Goal: Feedback & Contribution: Leave review/rating

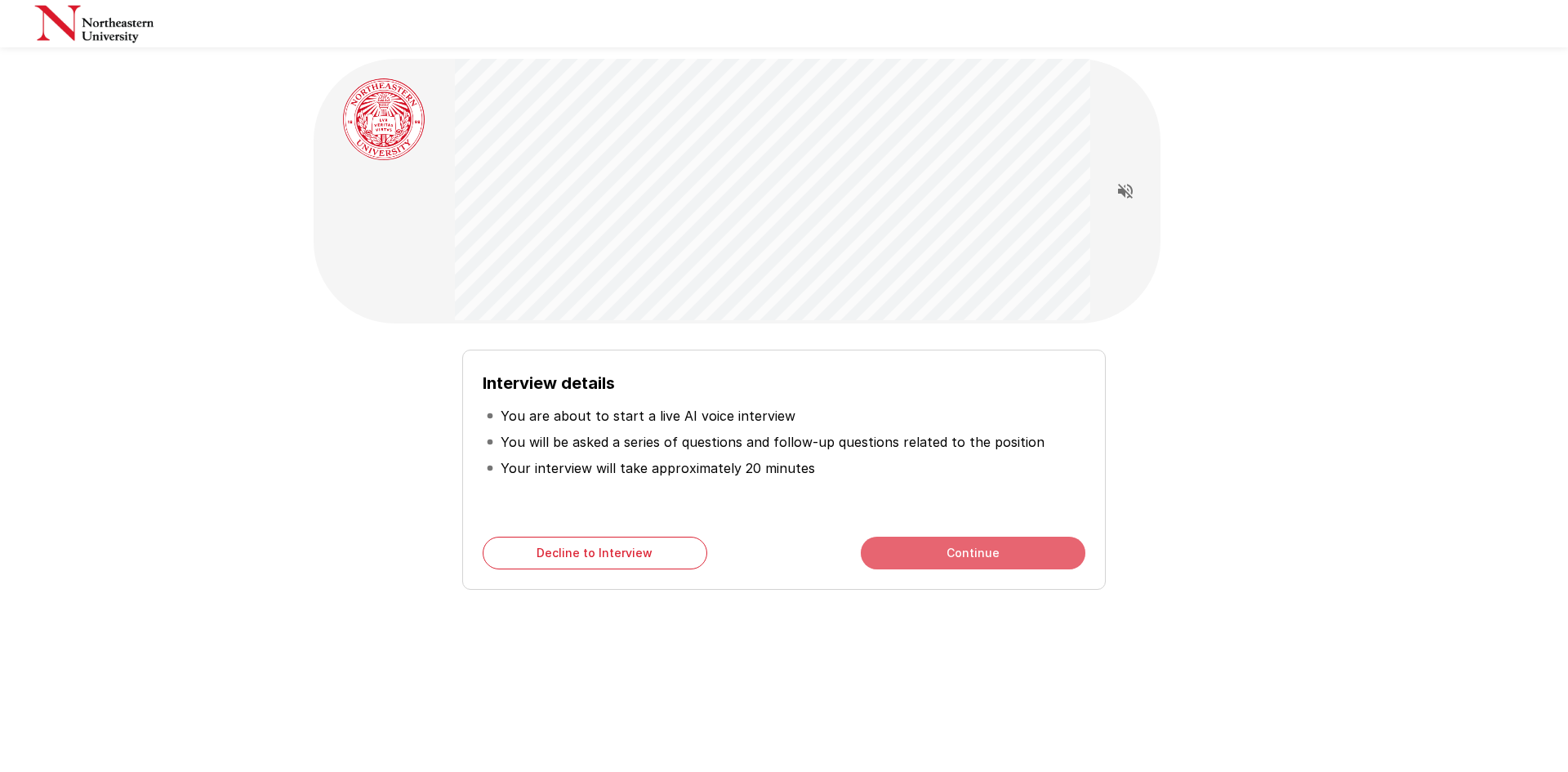
click at [973, 553] on button "Continue" at bounding box center [972, 553] width 225 height 33
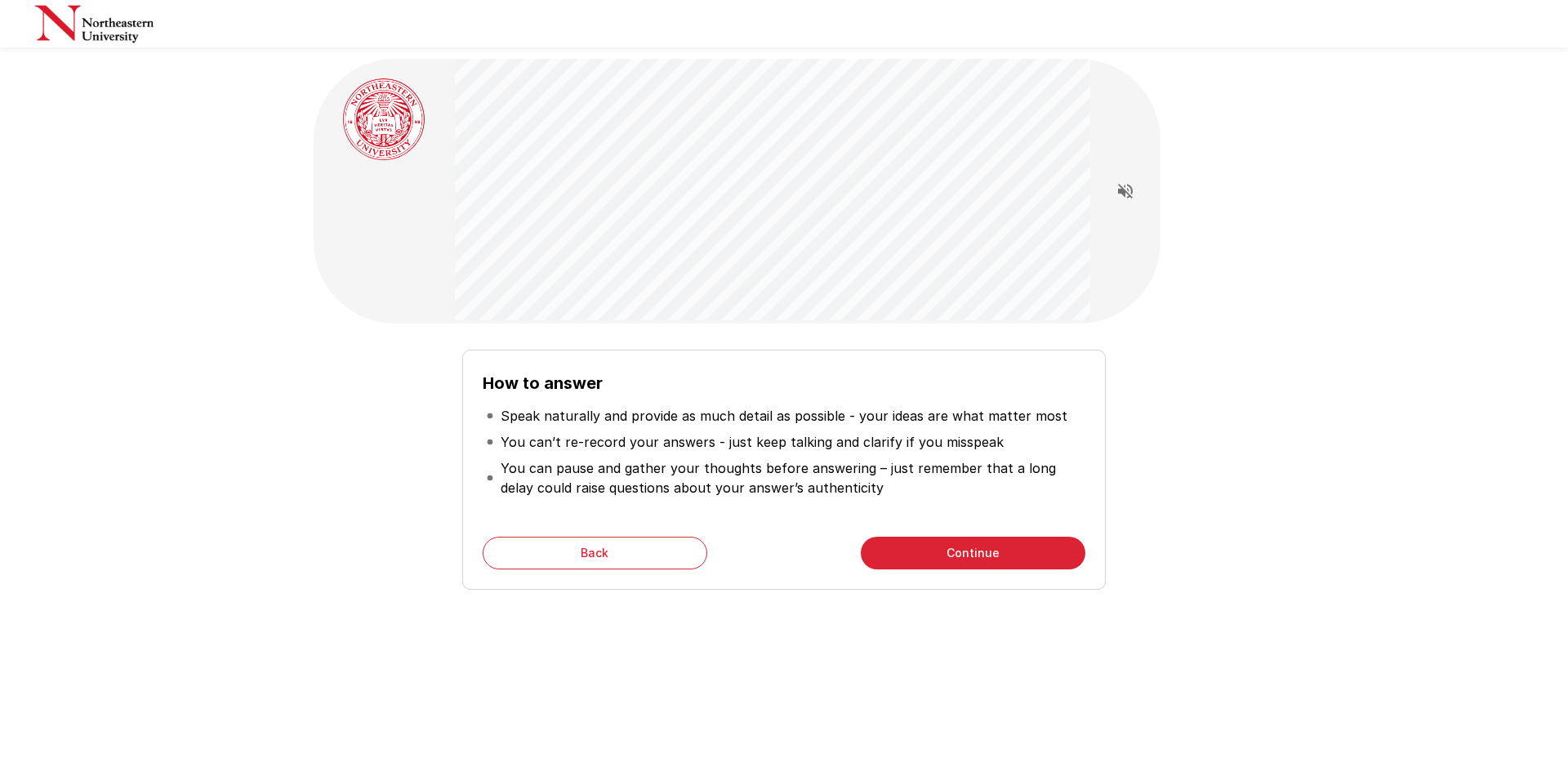
click at [986, 553] on button "Continue" at bounding box center [972, 553] width 225 height 33
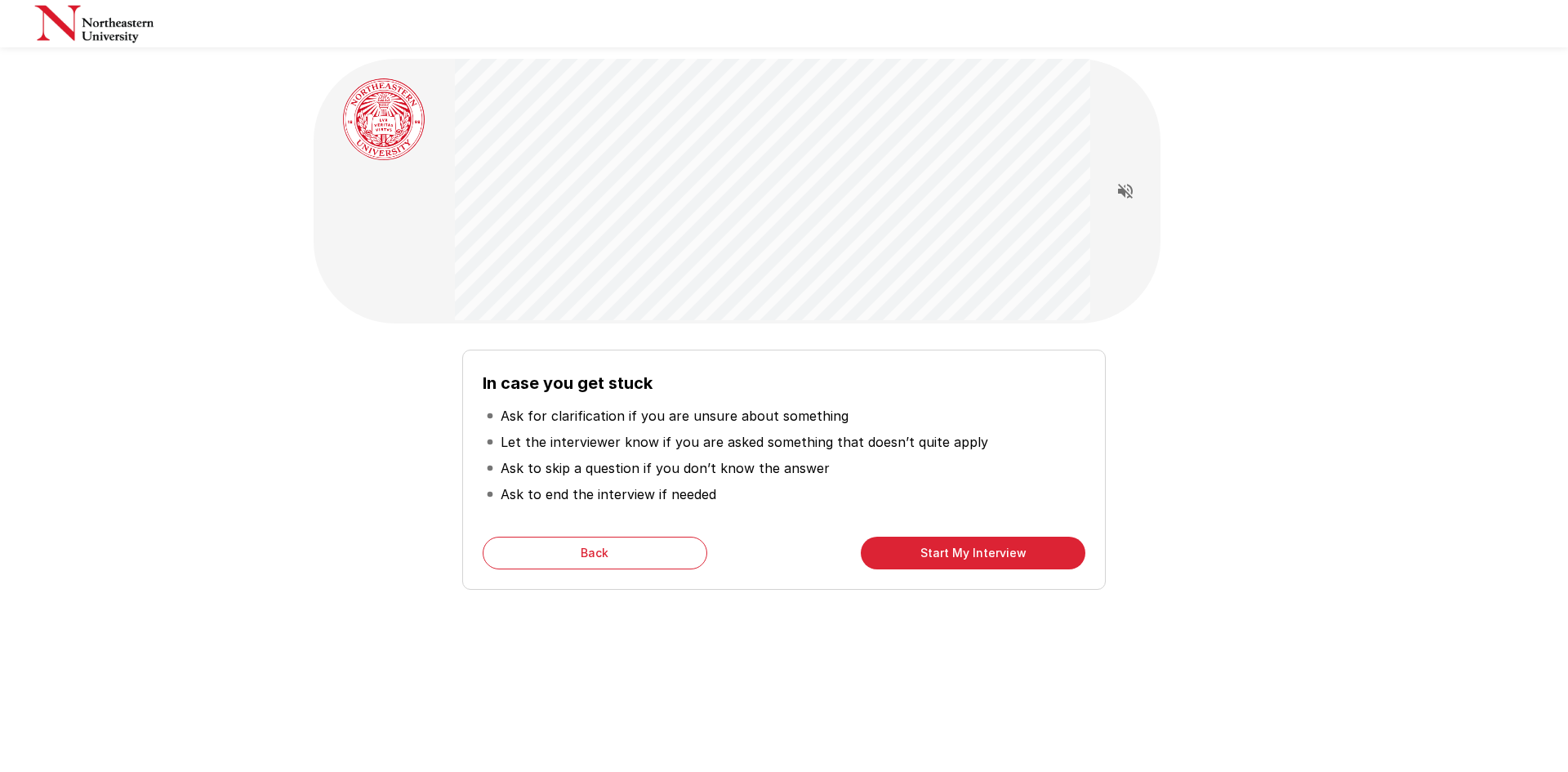
click at [971, 553] on button "Start My Interview" at bounding box center [972, 553] width 225 height 33
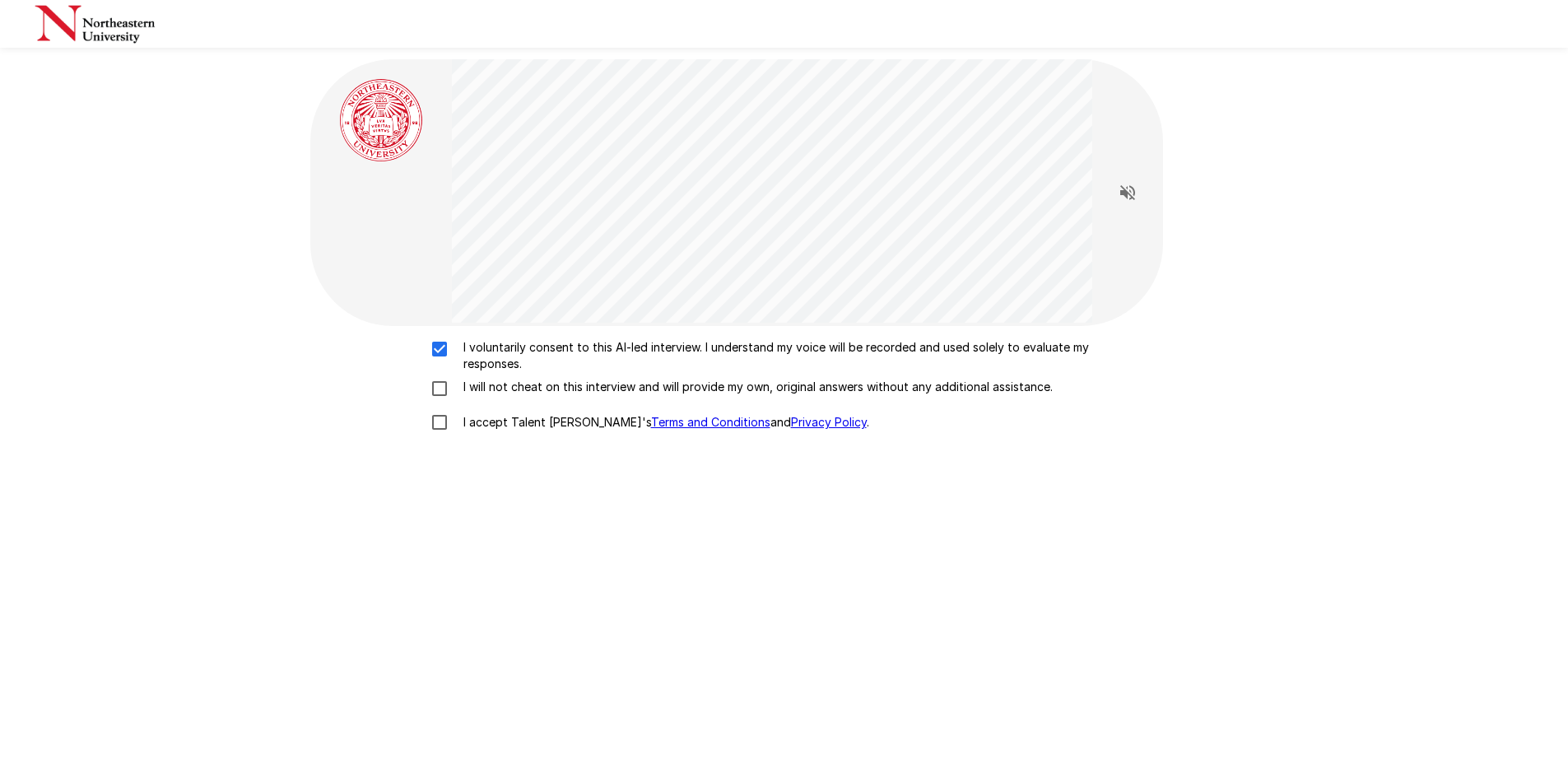
click at [443, 377] on div "I voluntarily consent to this AI-led interview. I understand my voice will be r…" at bounding box center [784, 389] width 935 height 101
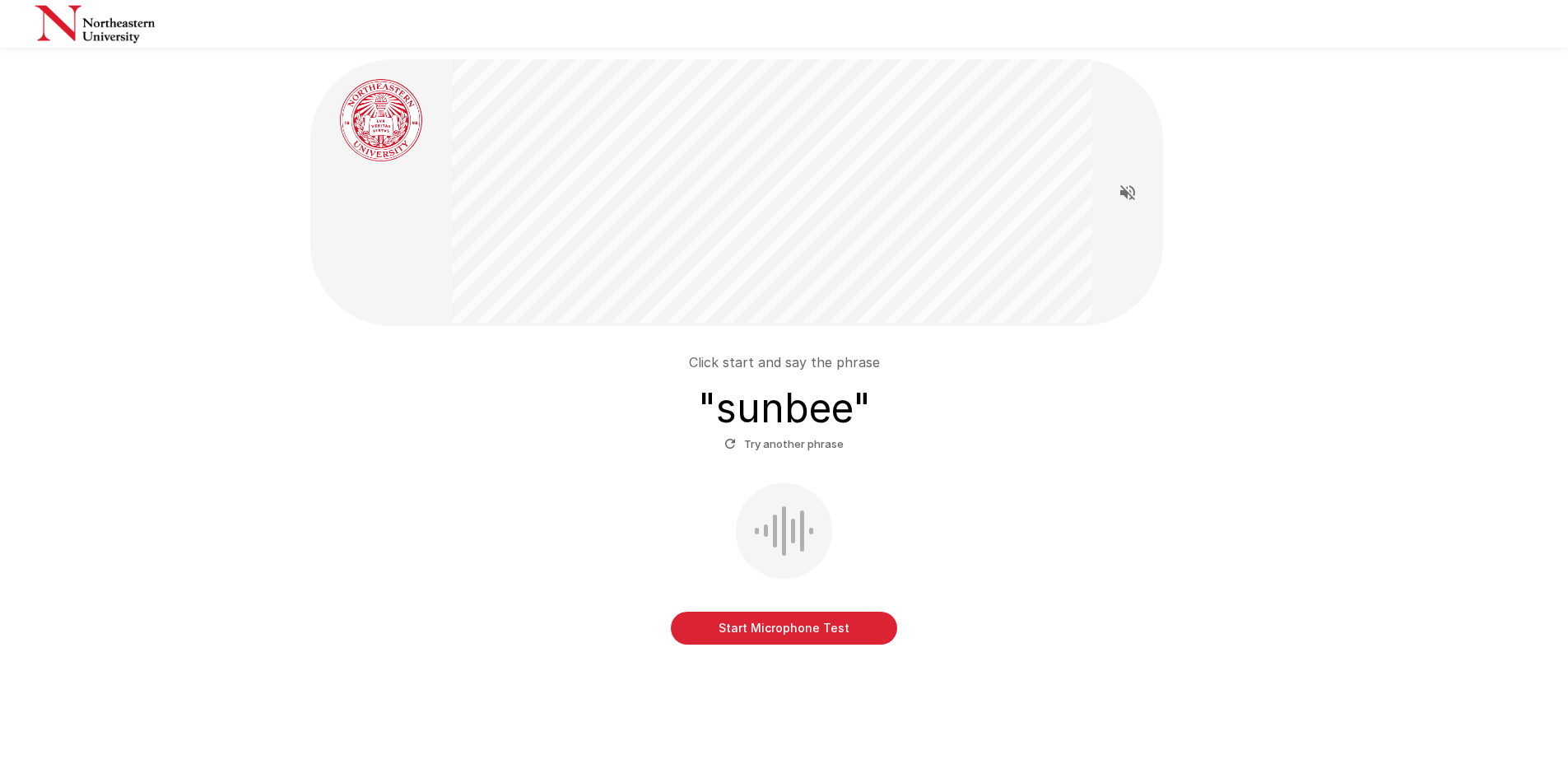
click at [781, 629] on button "Start Microphone Test" at bounding box center [783, 629] width 226 height 33
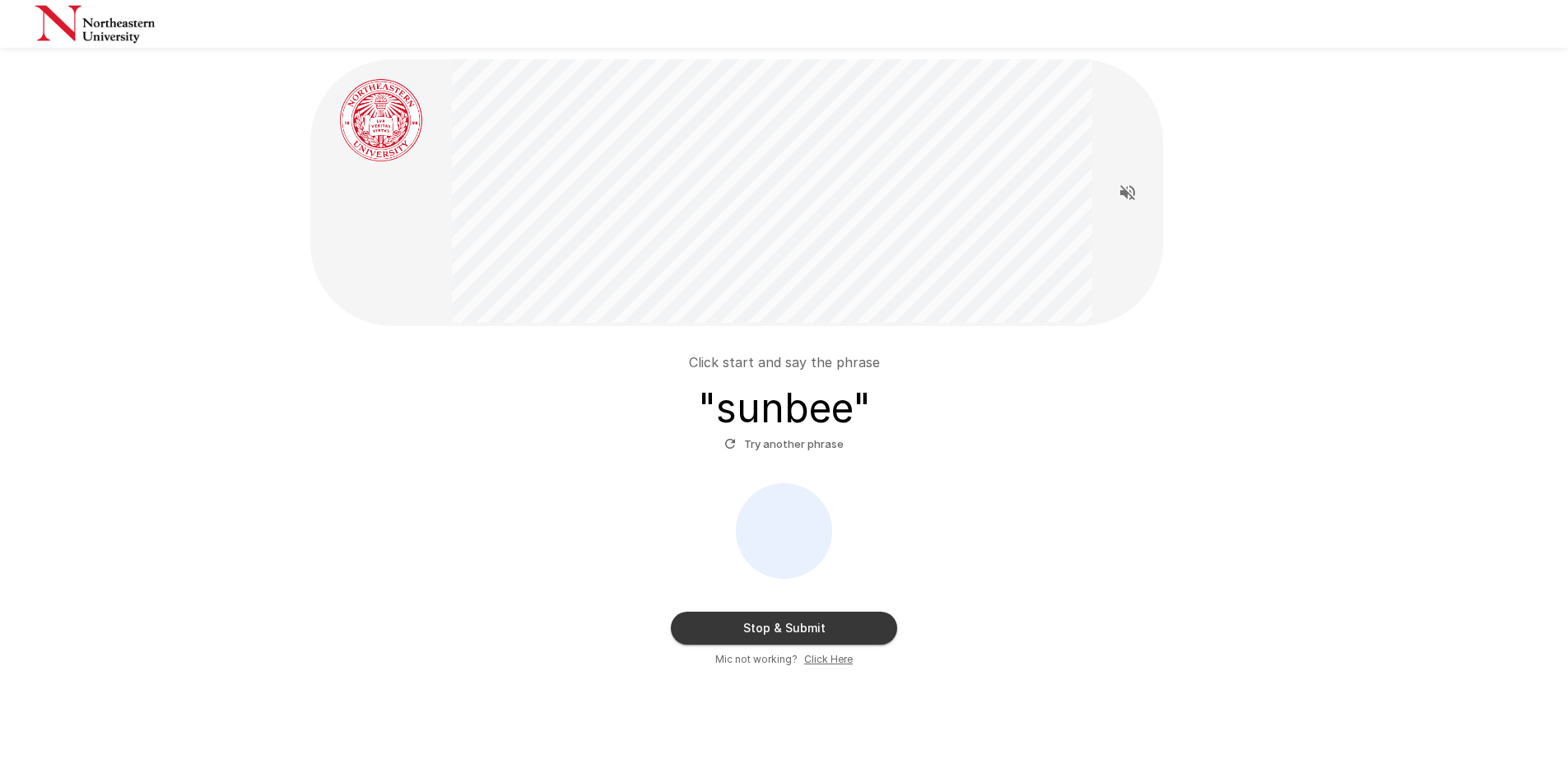
click at [768, 626] on button "Stop & Submit" at bounding box center [783, 629] width 226 height 33
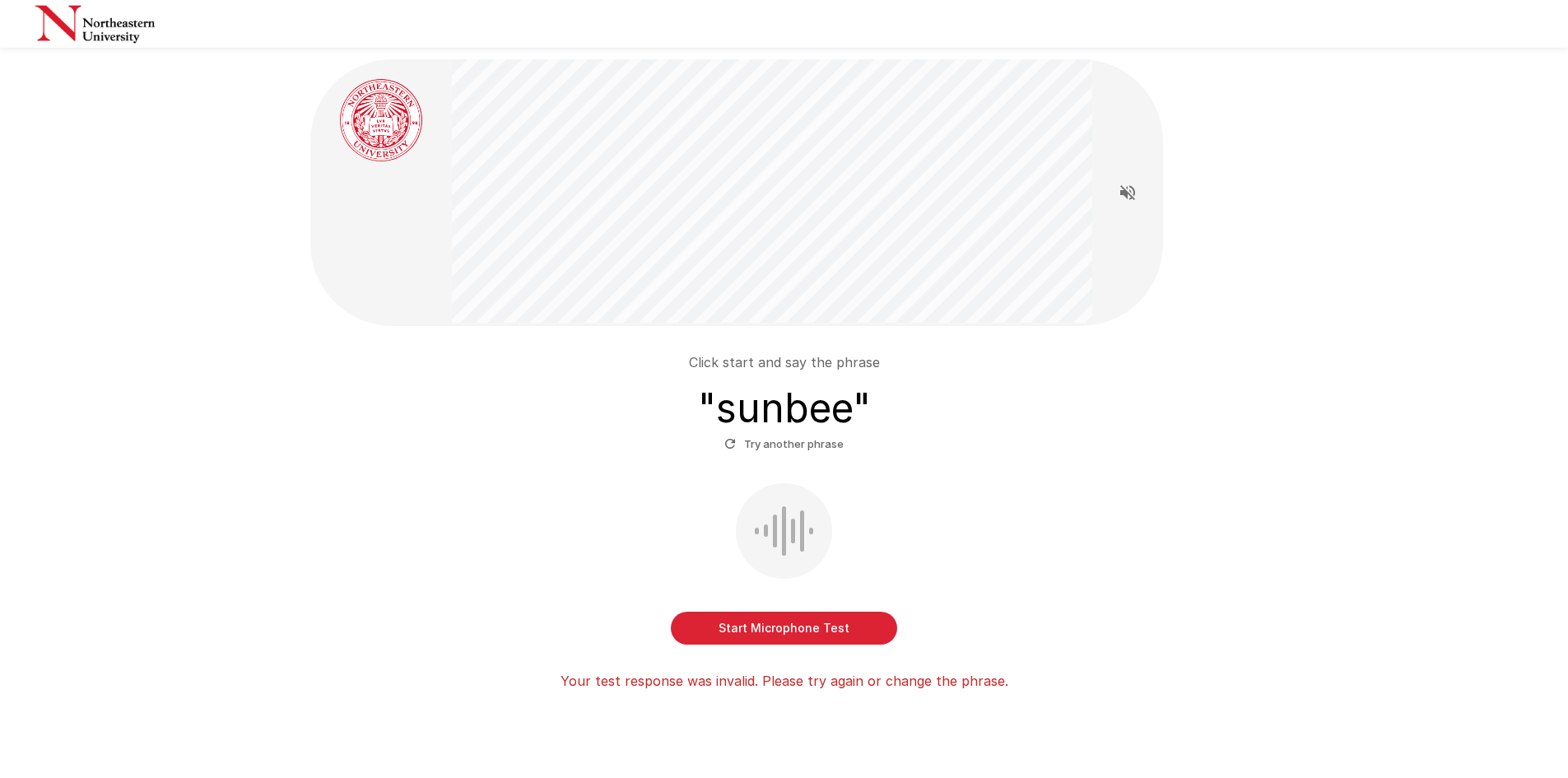
click at [786, 625] on button "Start Microphone Test" at bounding box center [783, 629] width 226 height 33
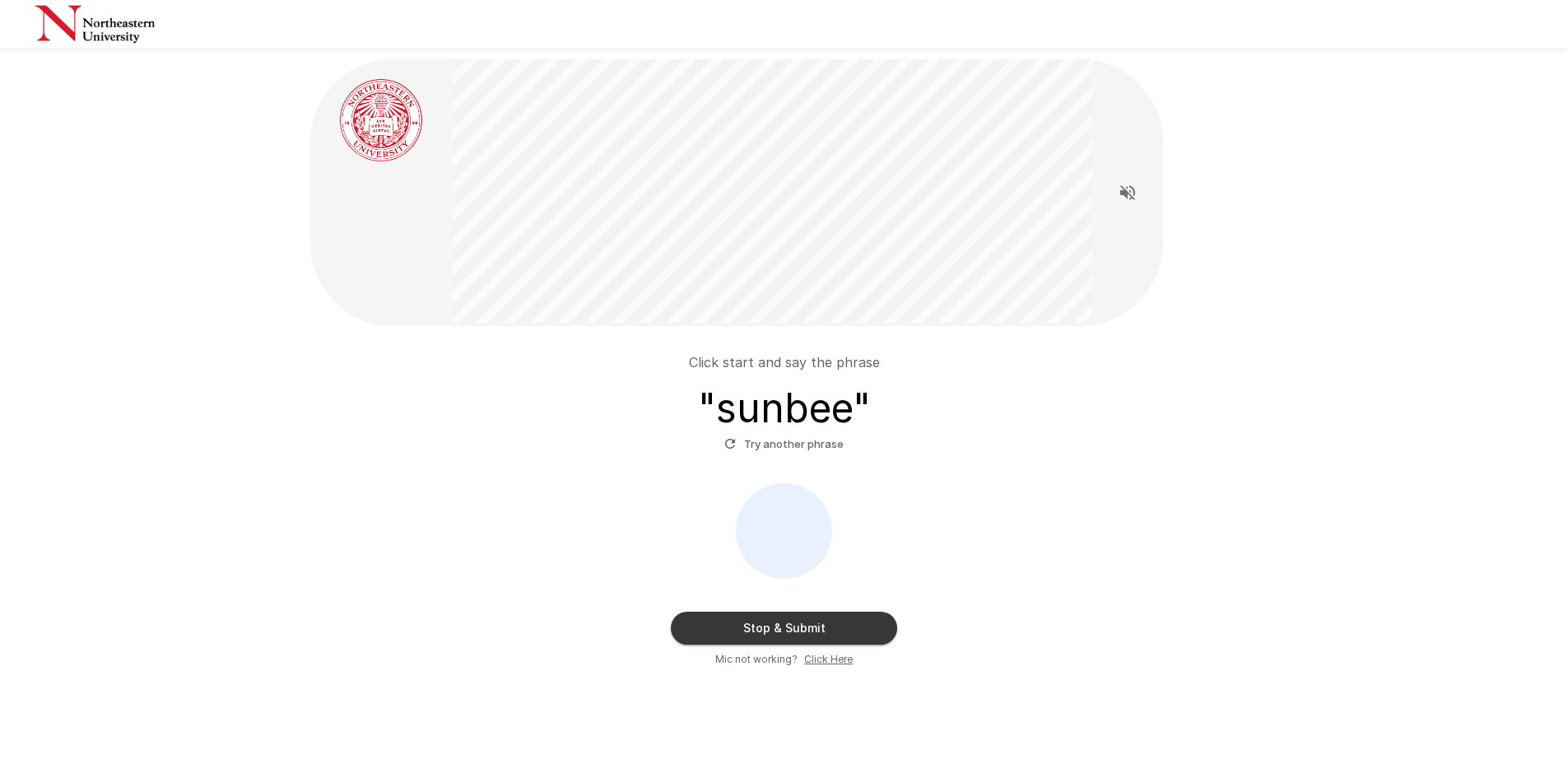
click at [780, 628] on button "Stop & Submit" at bounding box center [783, 629] width 226 height 33
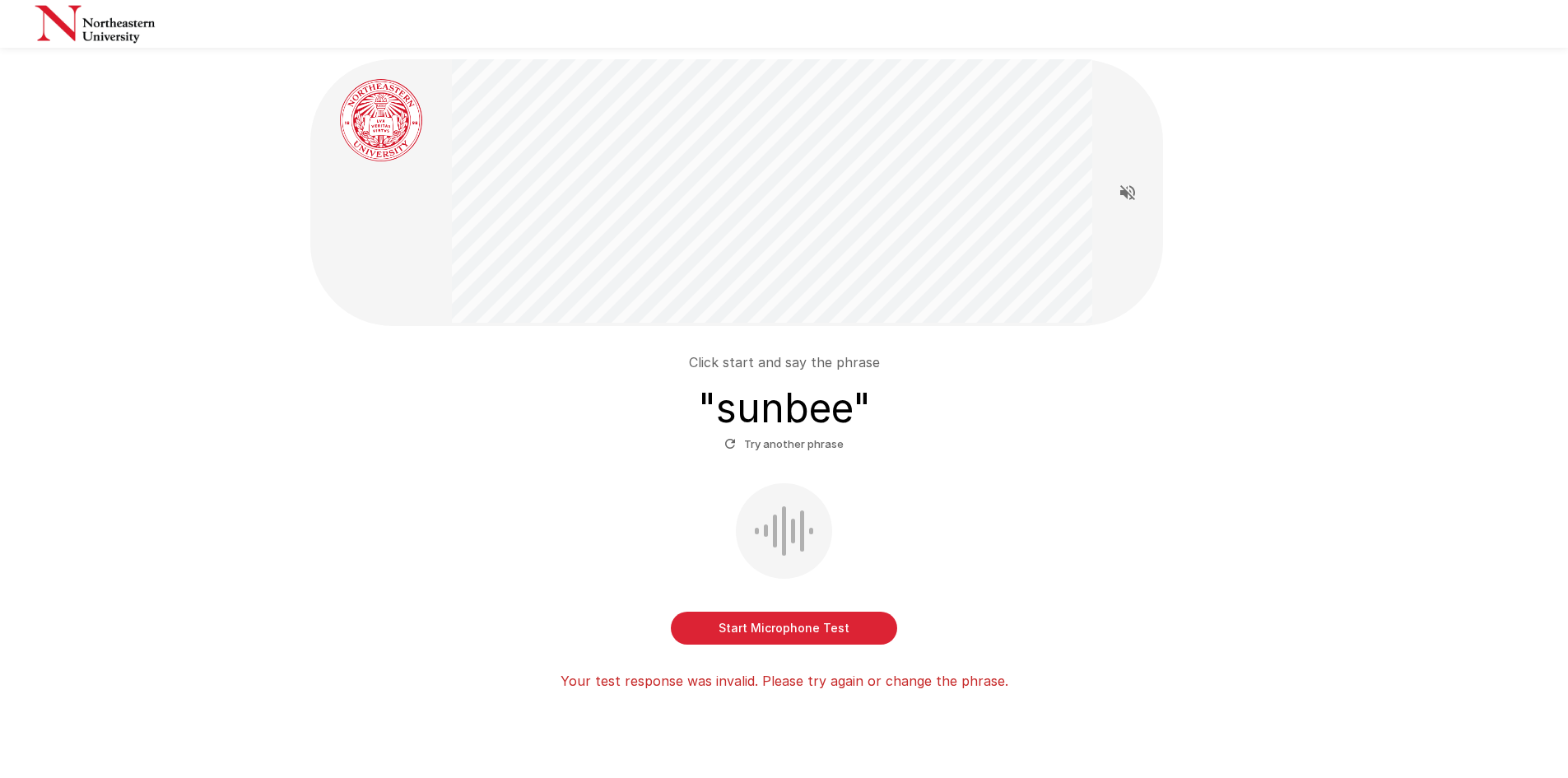
click at [772, 442] on button "Try another phrase" at bounding box center [784, 443] width 128 height 25
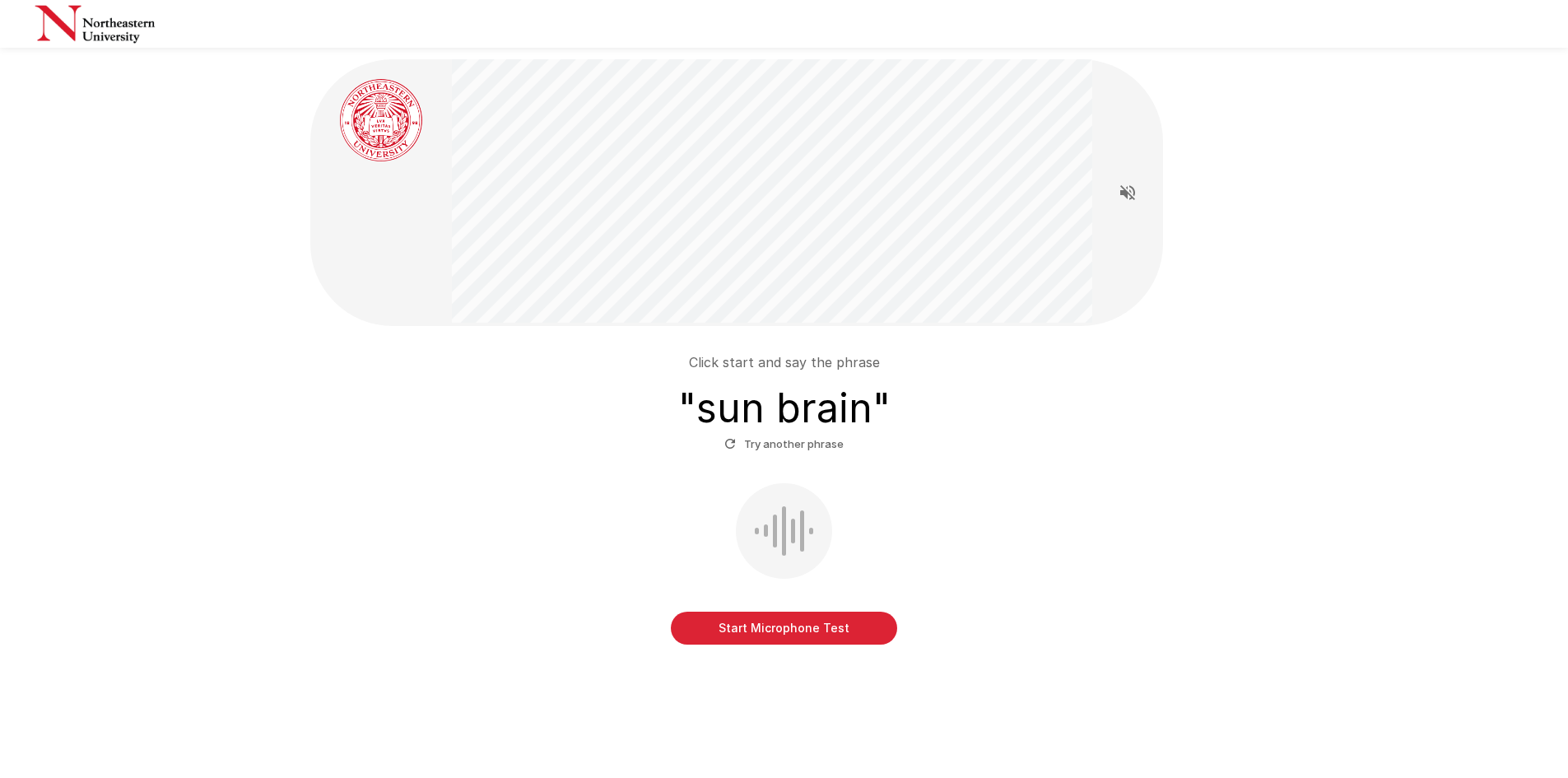
click at [781, 624] on button "Start Microphone Test" at bounding box center [783, 629] width 226 height 33
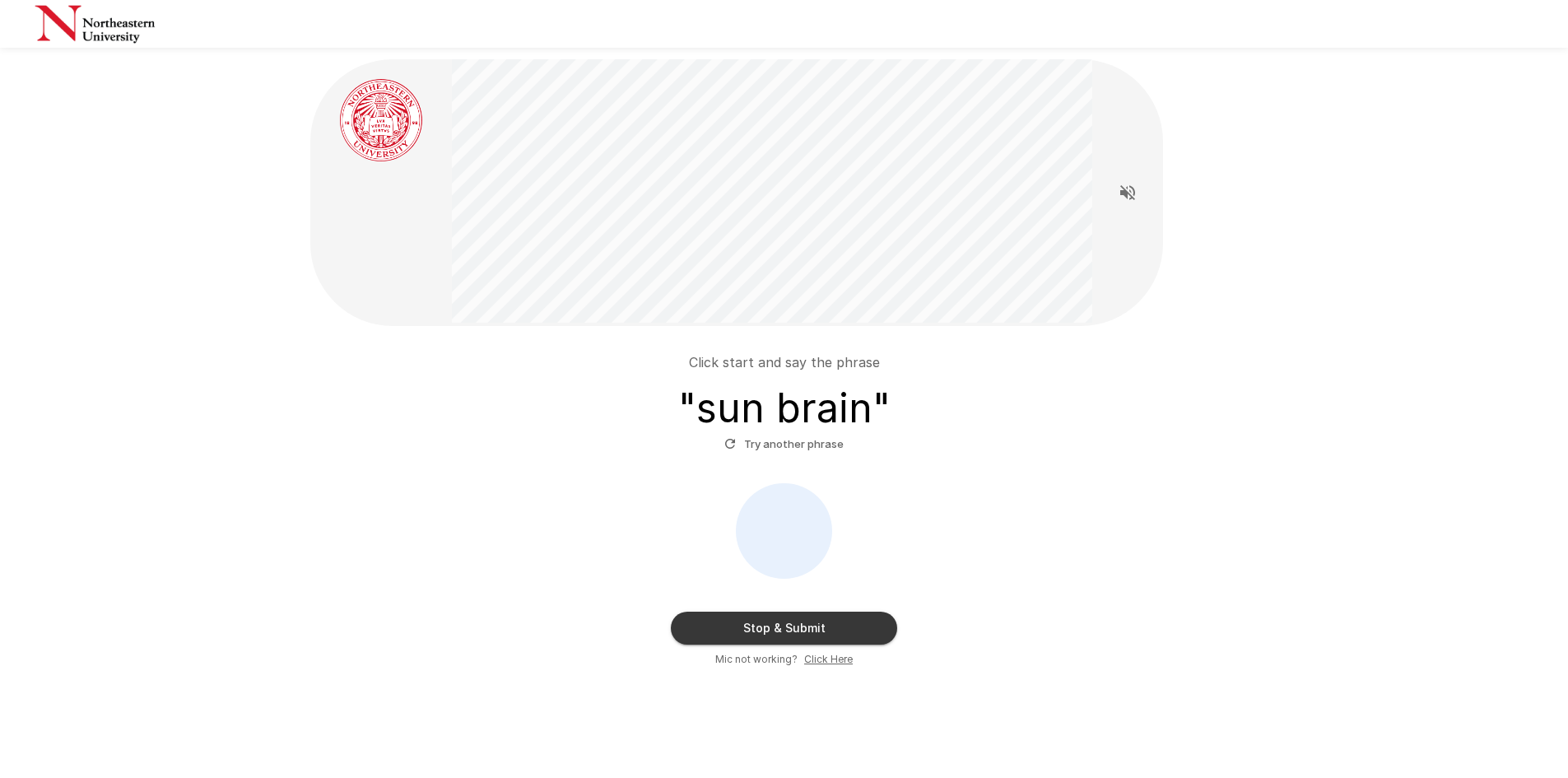
click at [781, 624] on button "Stop & Submit" at bounding box center [783, 629] width 226 height 33
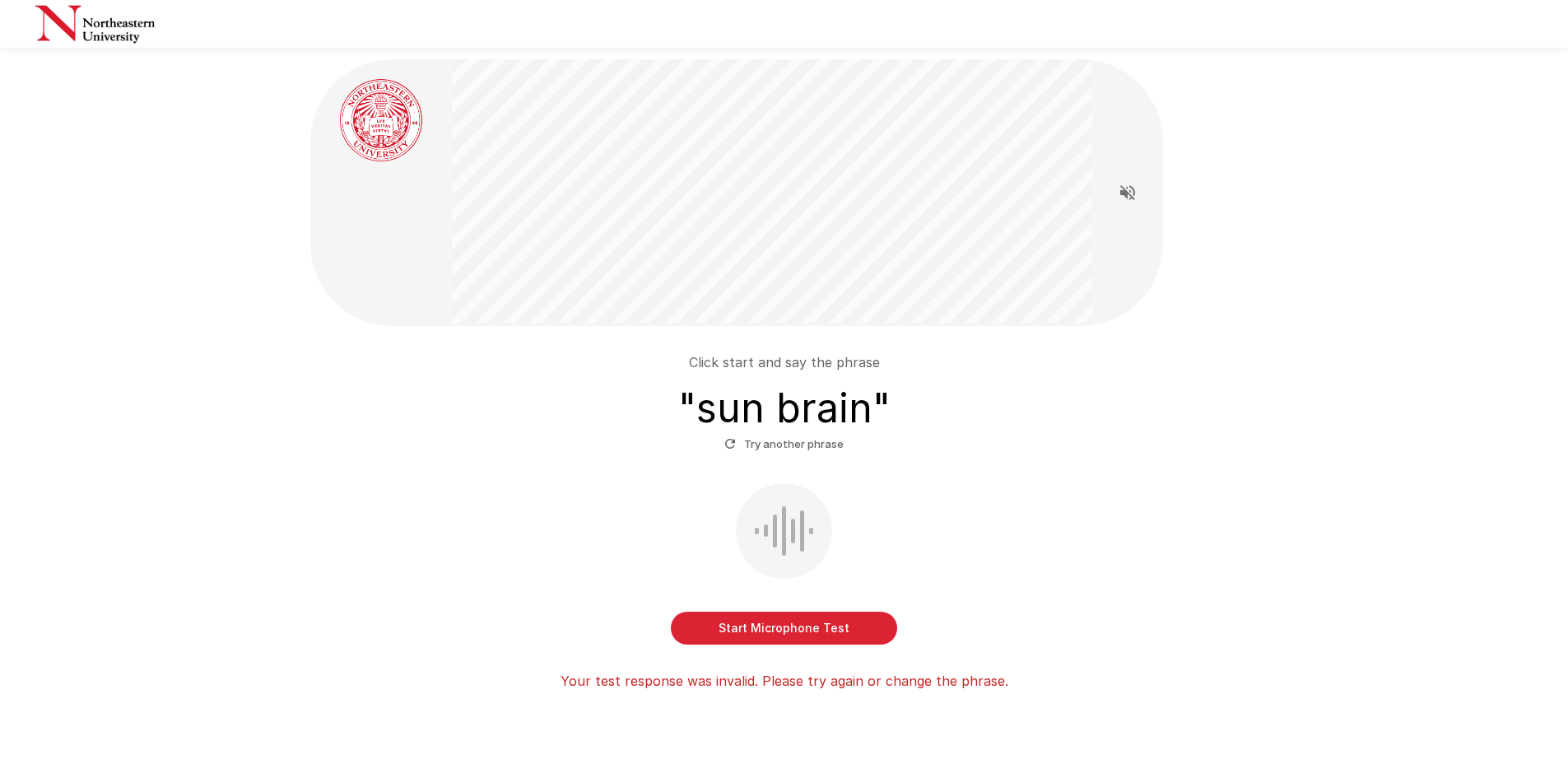
click at [767, 627] on button "Start Microphone Test" at bounding box center [783, 629] width 226 height 33
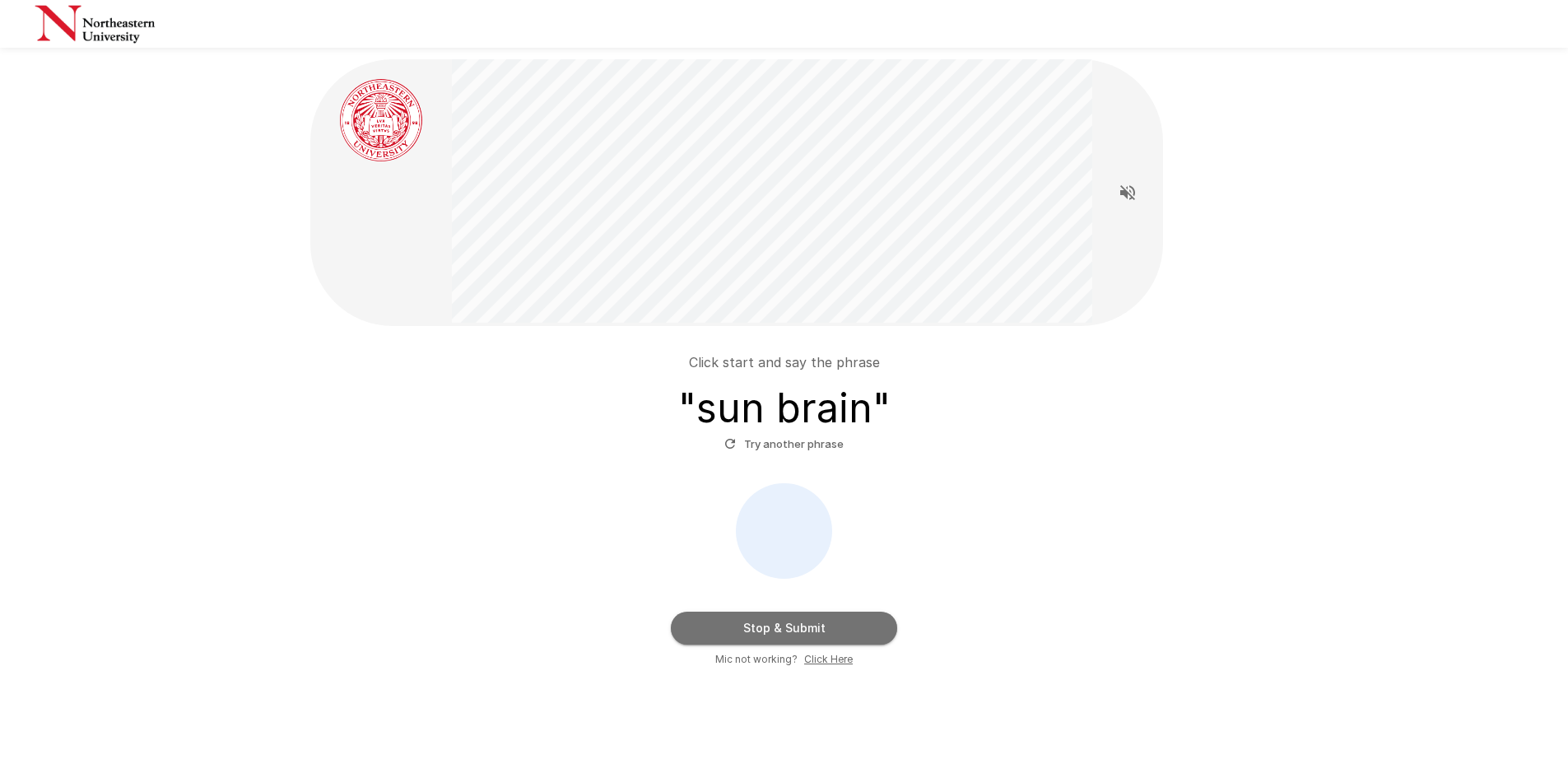
click at [770, 616] on button "Stop & Submit" at bounding box center [783, 629] width 226 height 33
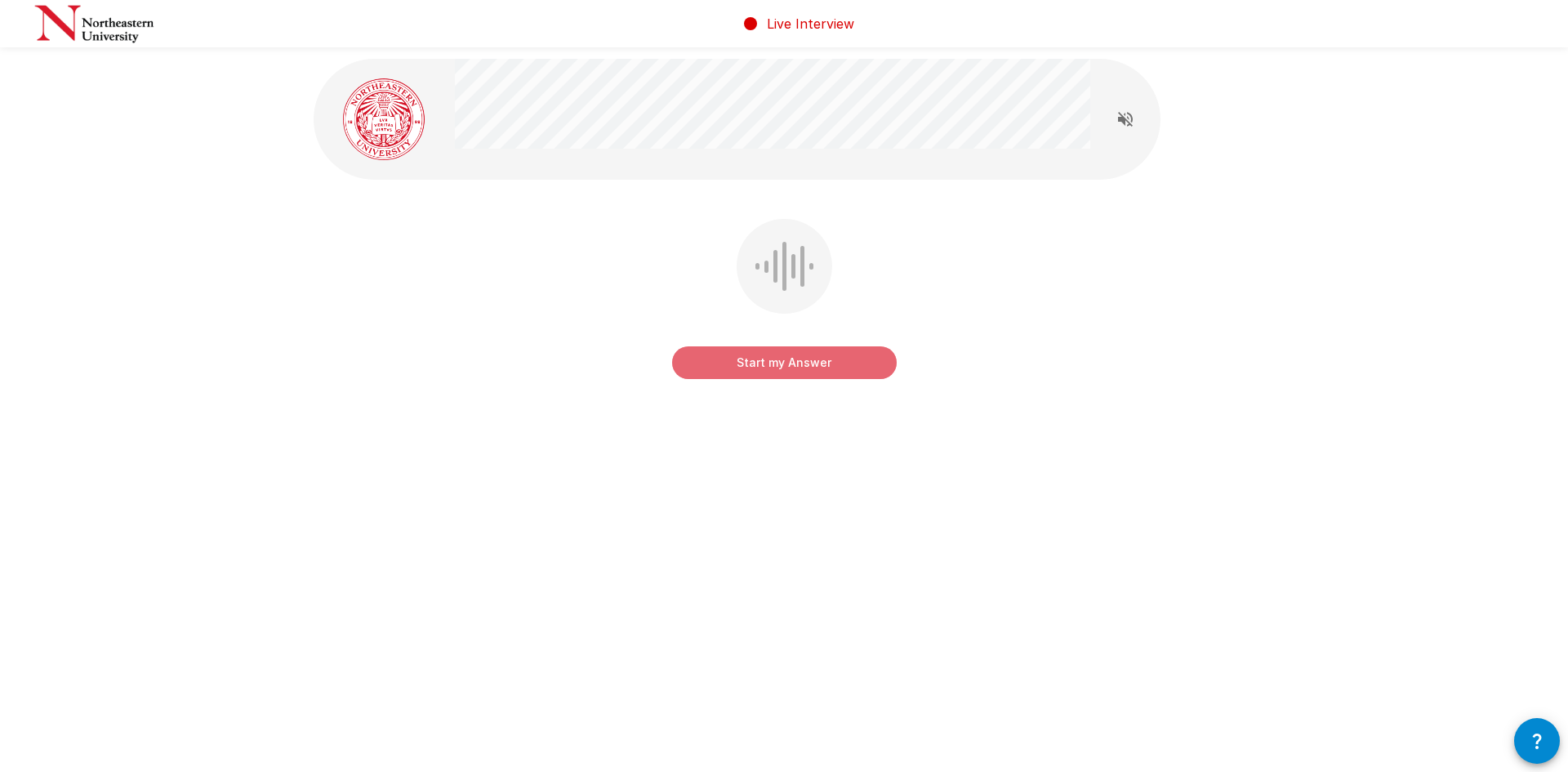
click at [781, 369] on button "Start my Answer" at bounding box center [784, 363] width 225 height 33
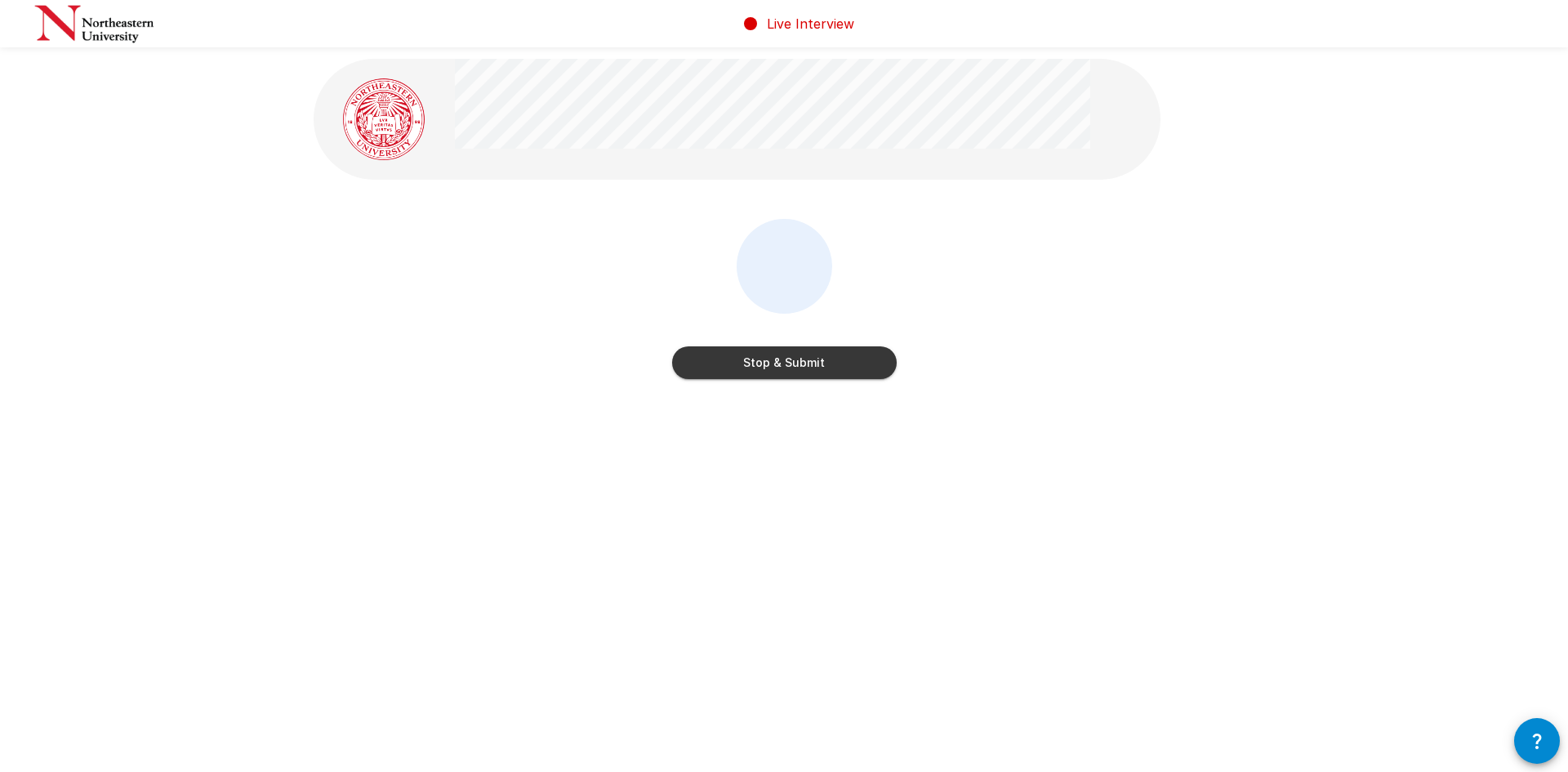
click at [781, 369] on button "Stop & Submit" at bounding box center [784, 363] width 225 height 33
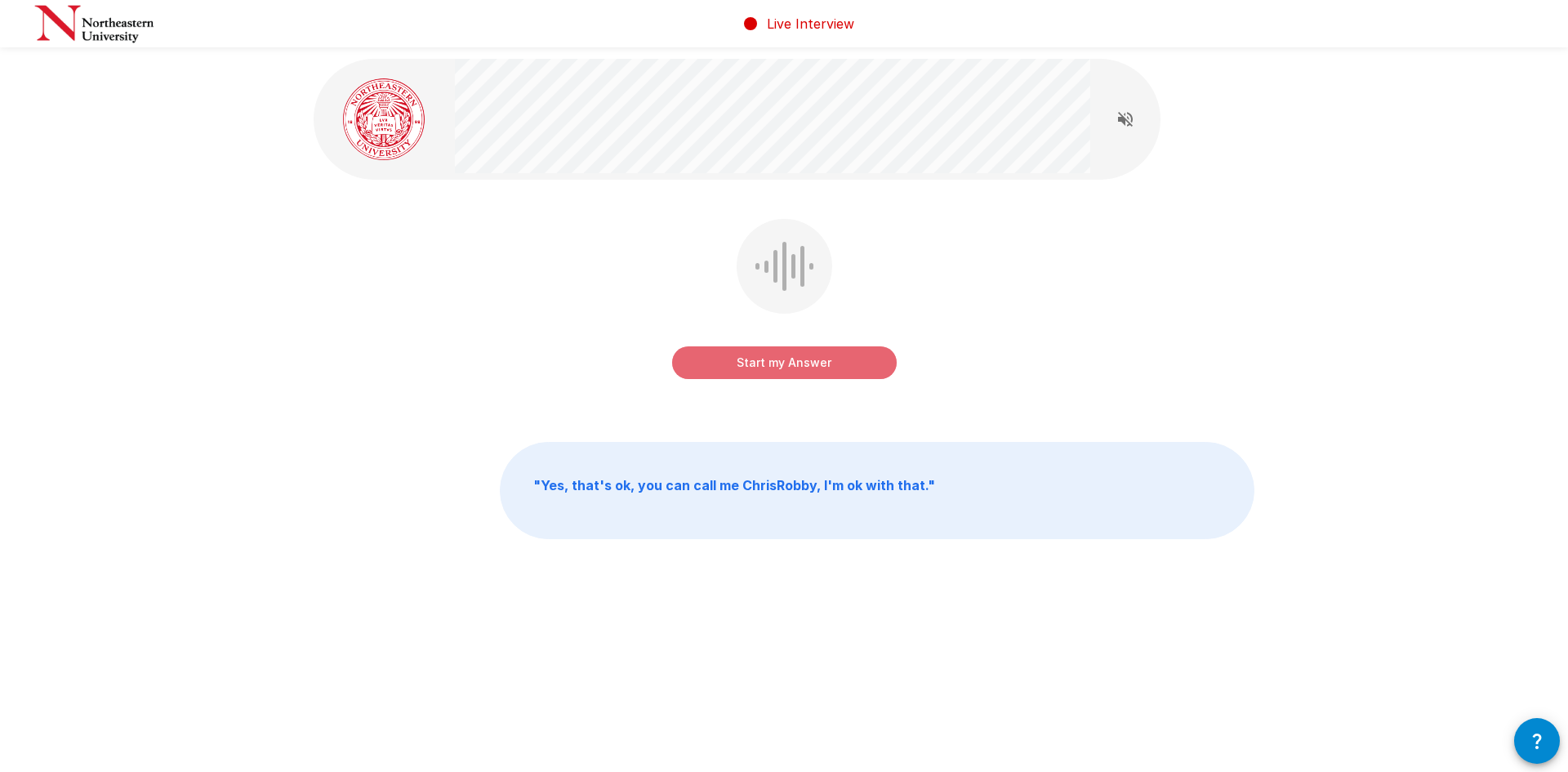
click at [784, 370] on button "Start my Answer" at bounding box center [784, 363] width 225 height 33
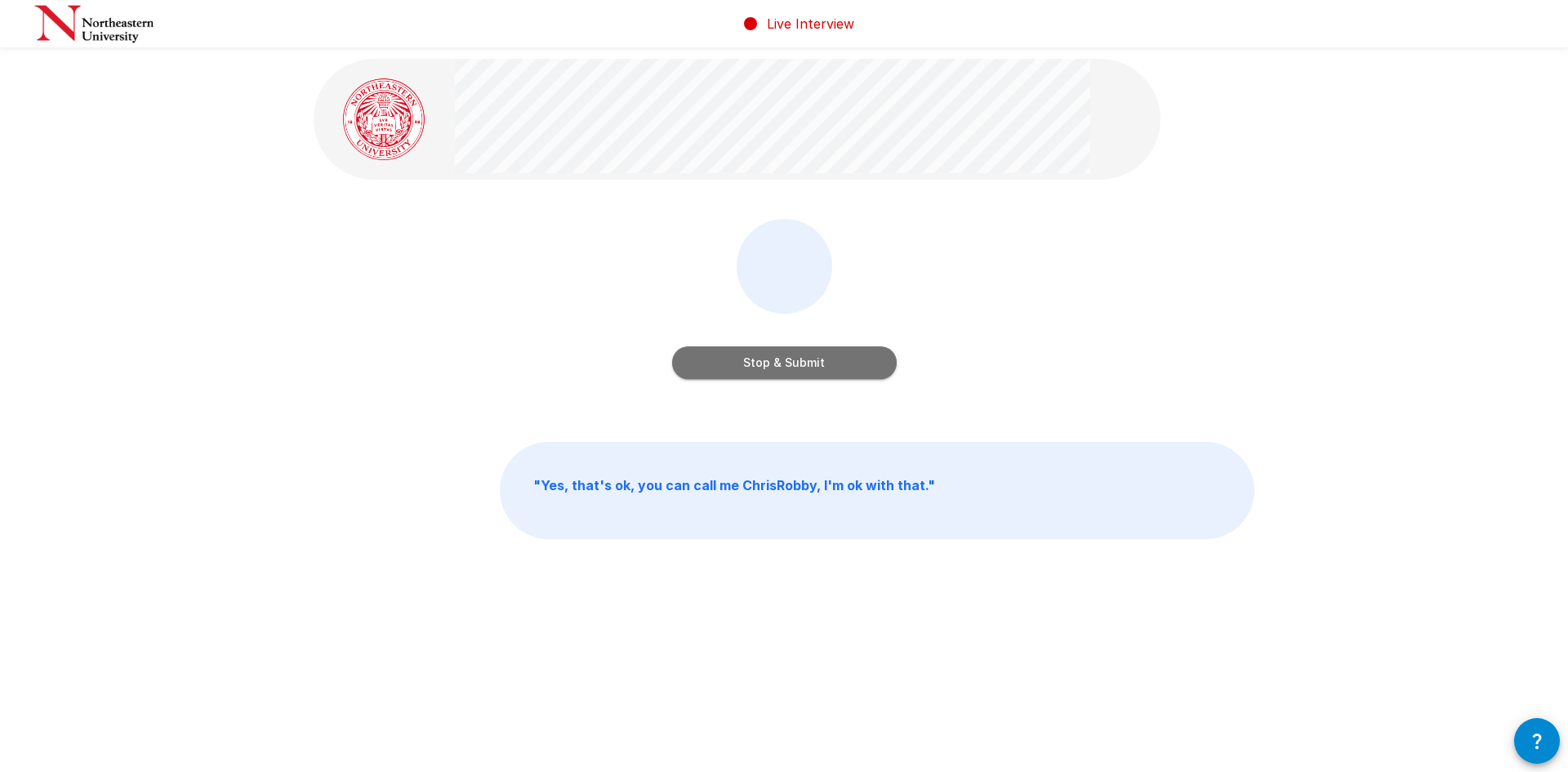
click at [784, 370] on button "Stop & Submit" at bounding box center [784, 363] width 225 height 33
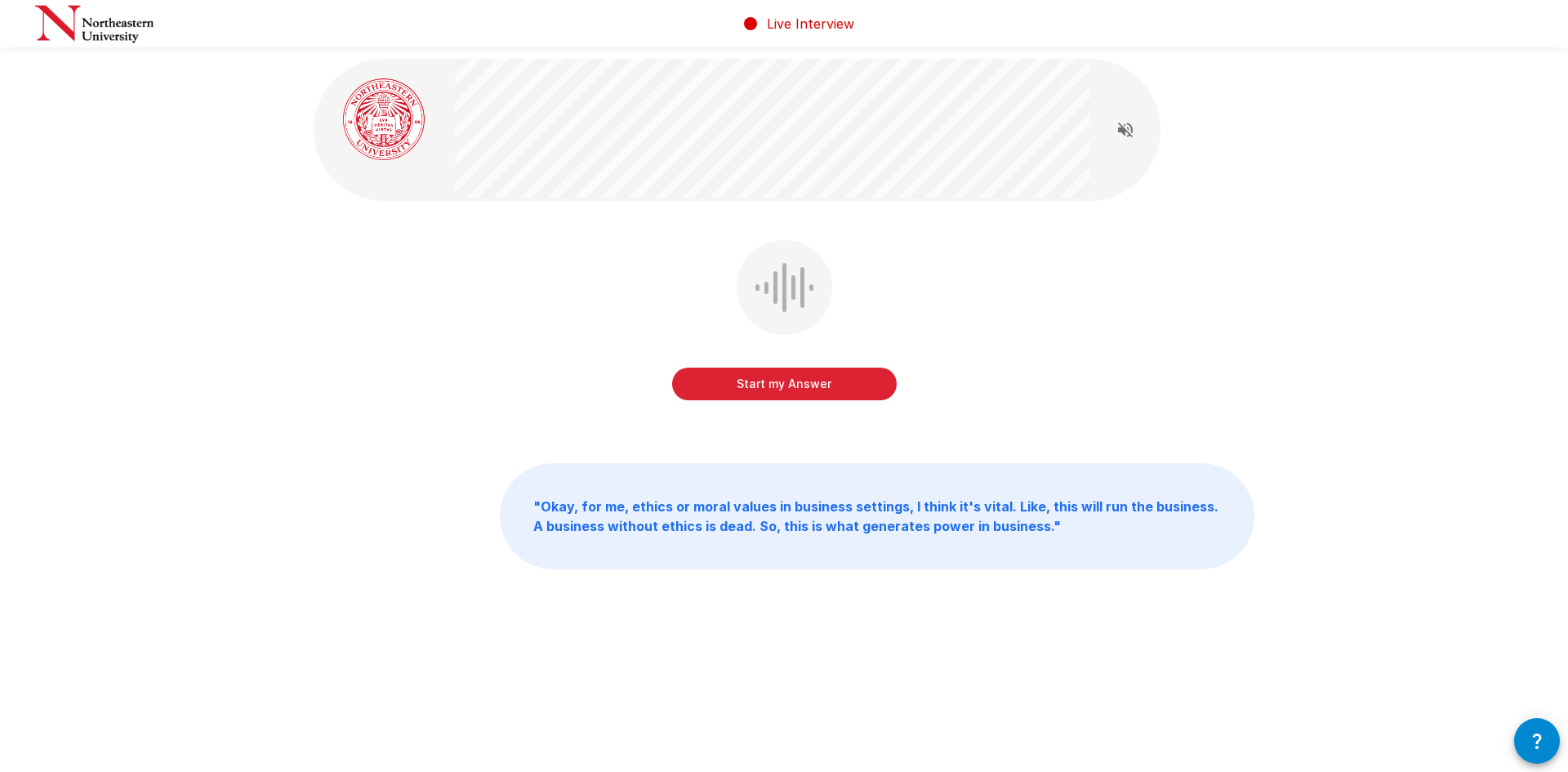
click at [764, 391] on button "Start my Answer" at bounding box center [784, 384] width 225 height 33
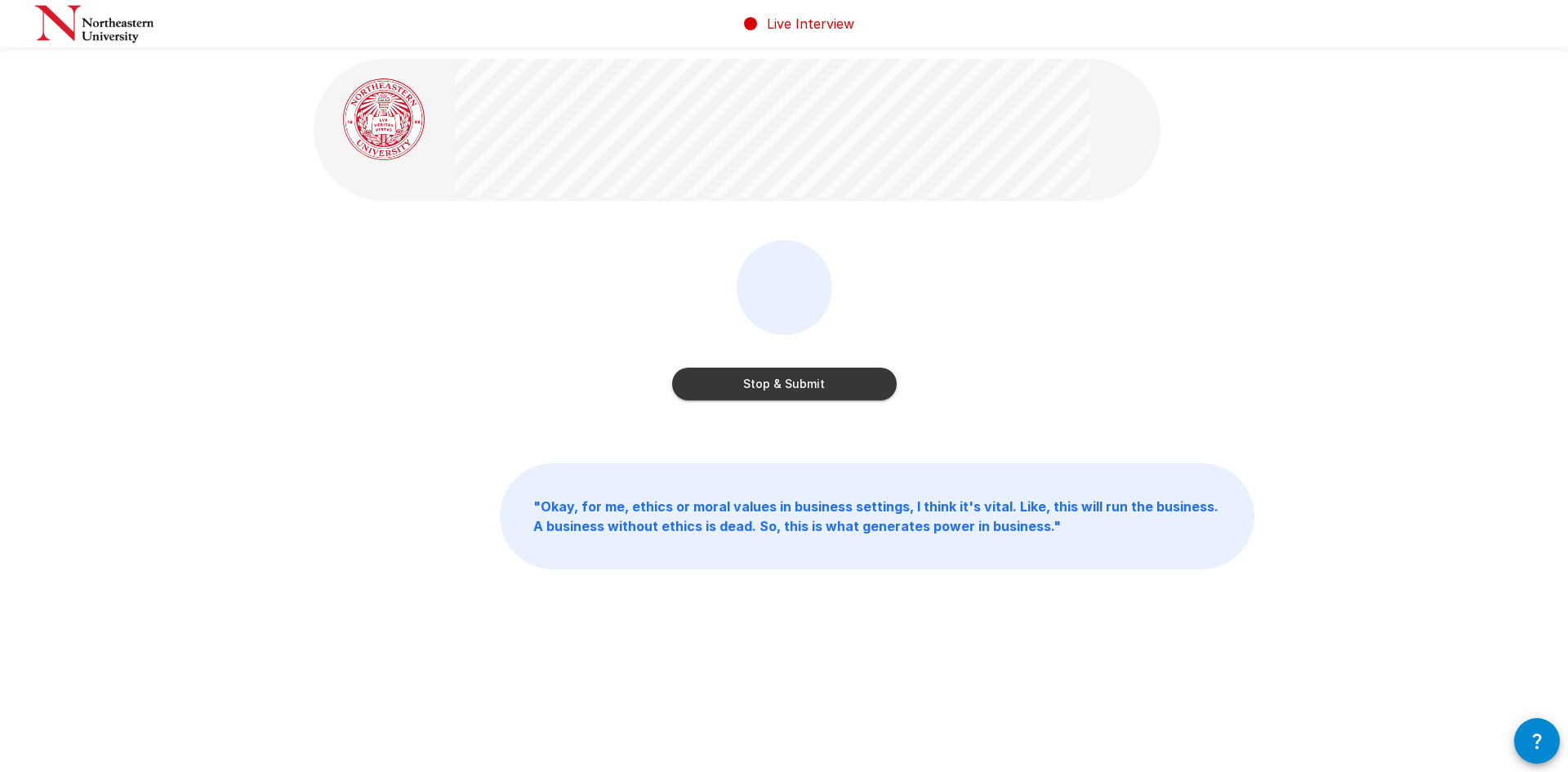
click at [764, 391] on button "Stop & Submit" at bounding box center [784, 384] width 225 height 33
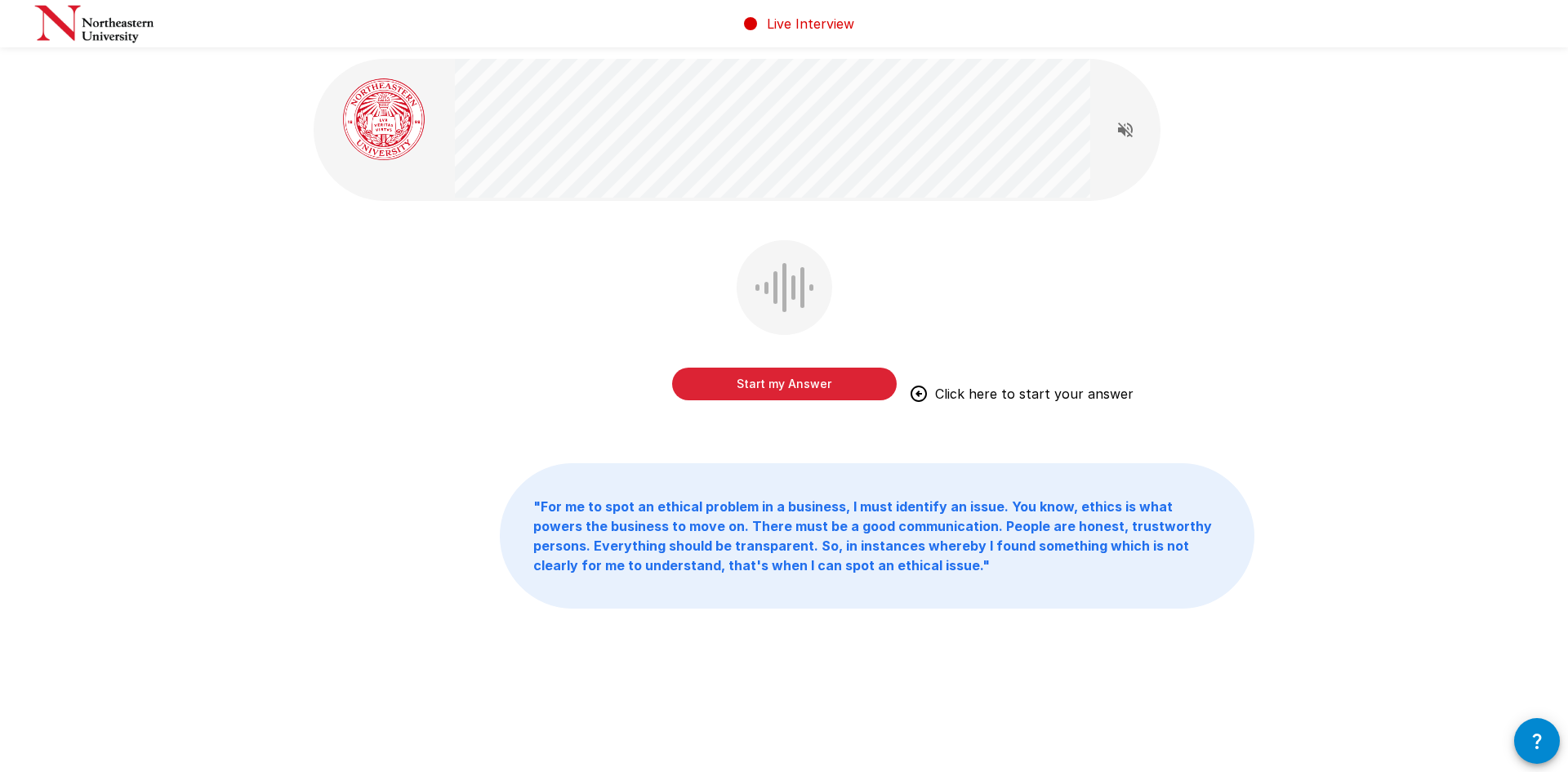
click at [772, 389] on button "Start my Answer" at bounding box center [784, 384] width 225 height 33
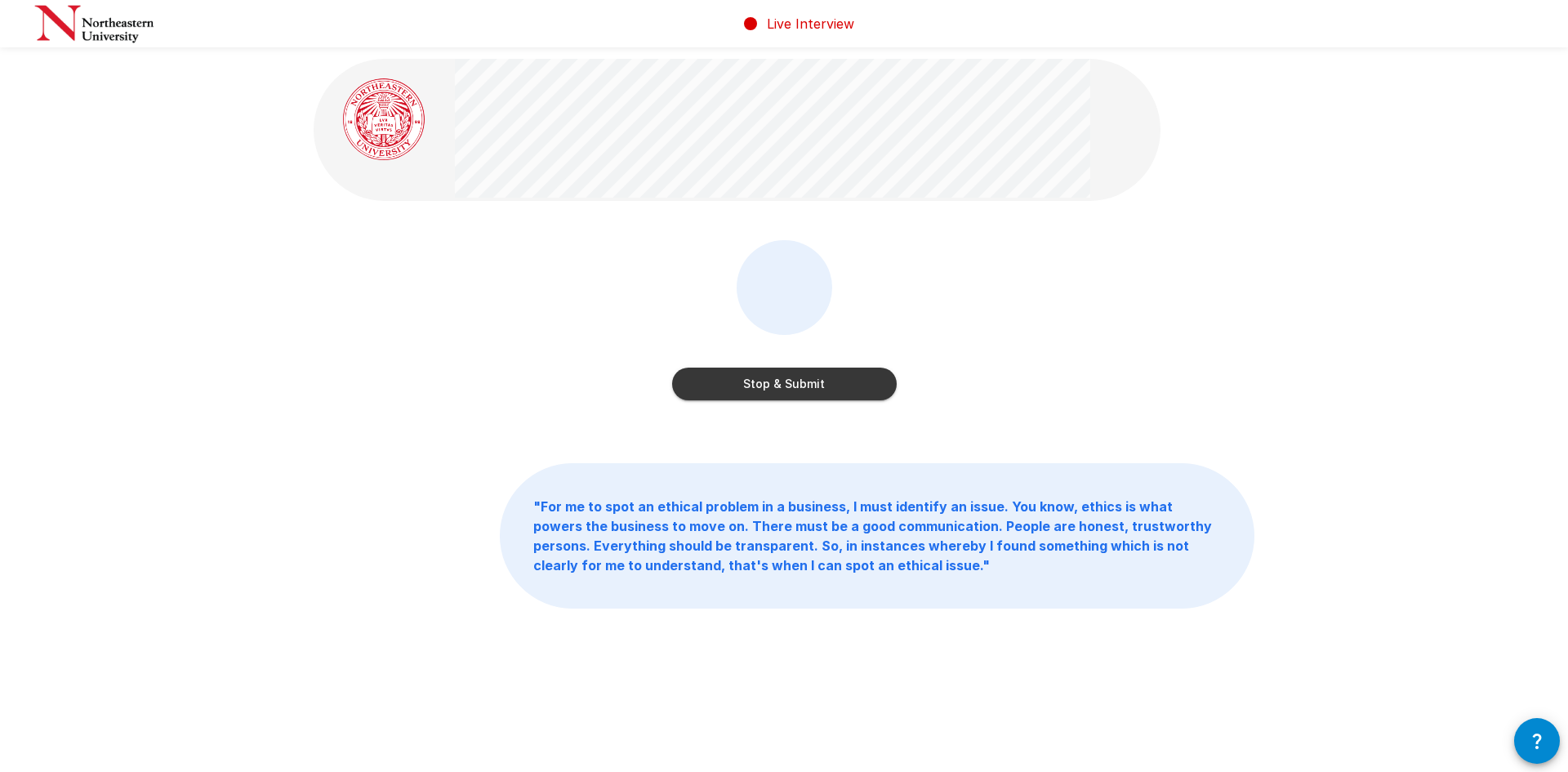
click at [772, 389] on button "Stop & Submit" at bounding box center [784, 384] width 225 height 33
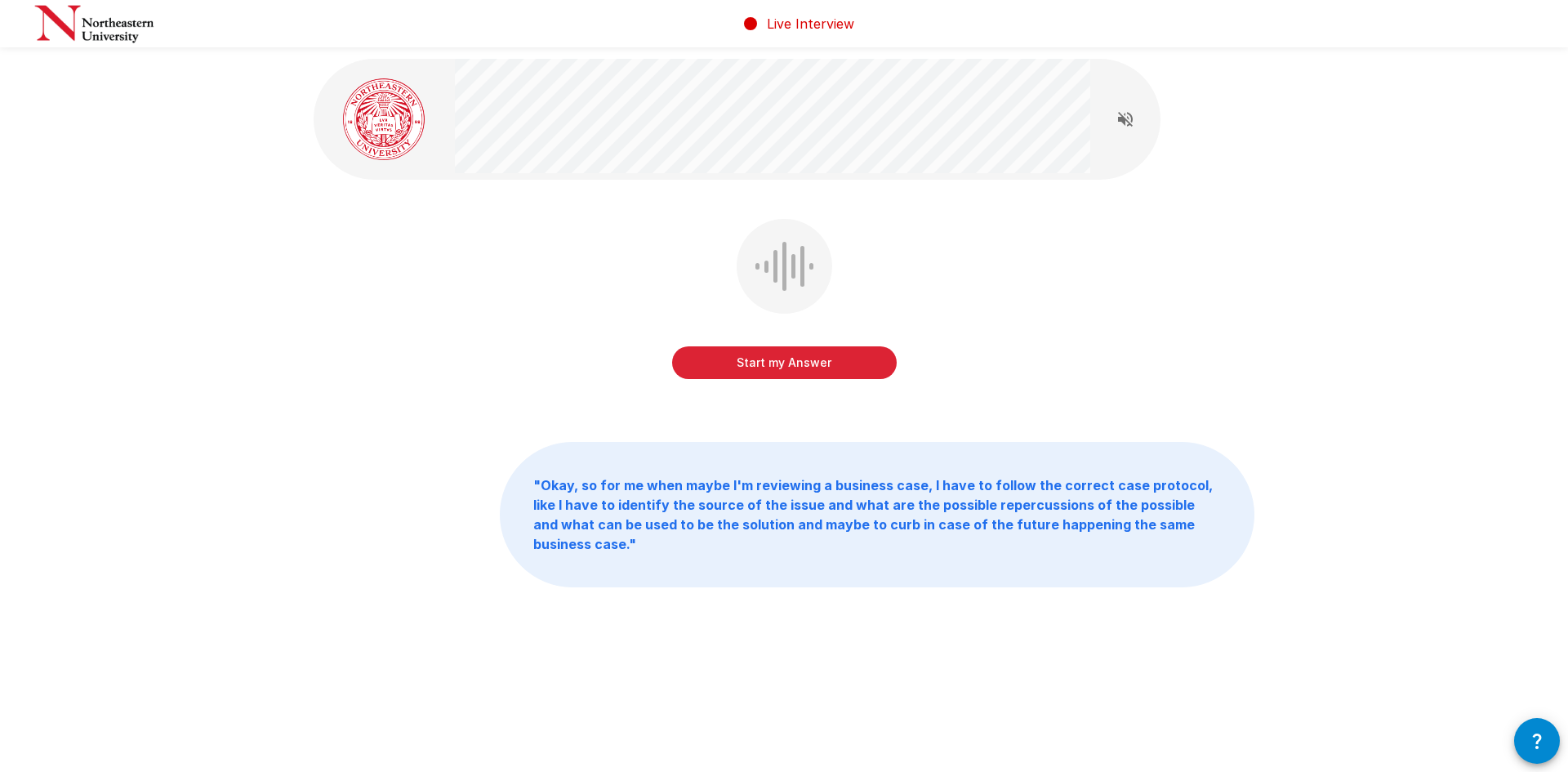
click at [777, 364] on button "Start my Answer" at bounding box center [784, 363] width 225 height 33
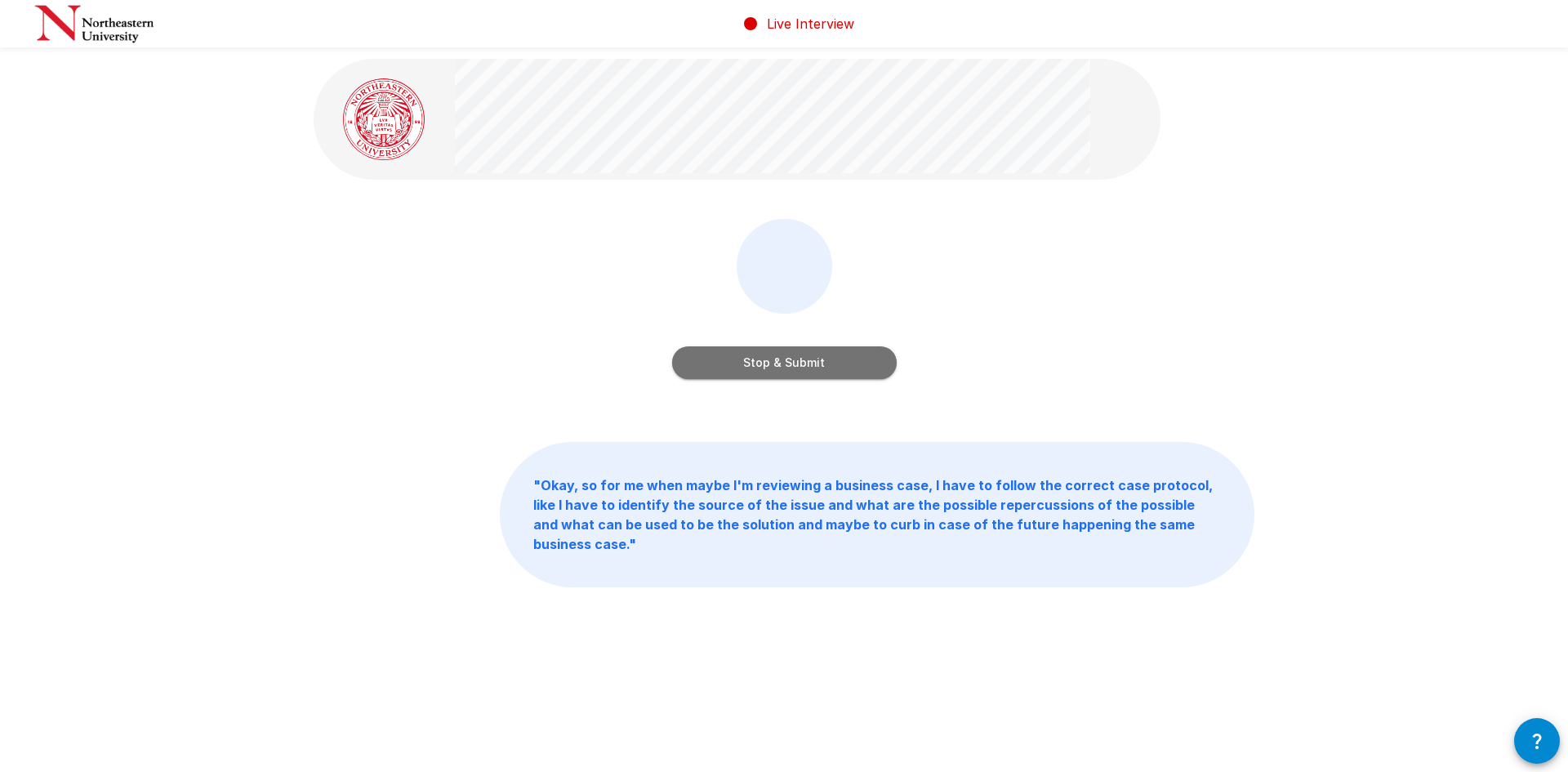
click at [777, 364] on button "Stop & Submit" at bounding box center [784, 363] width 225 height 33
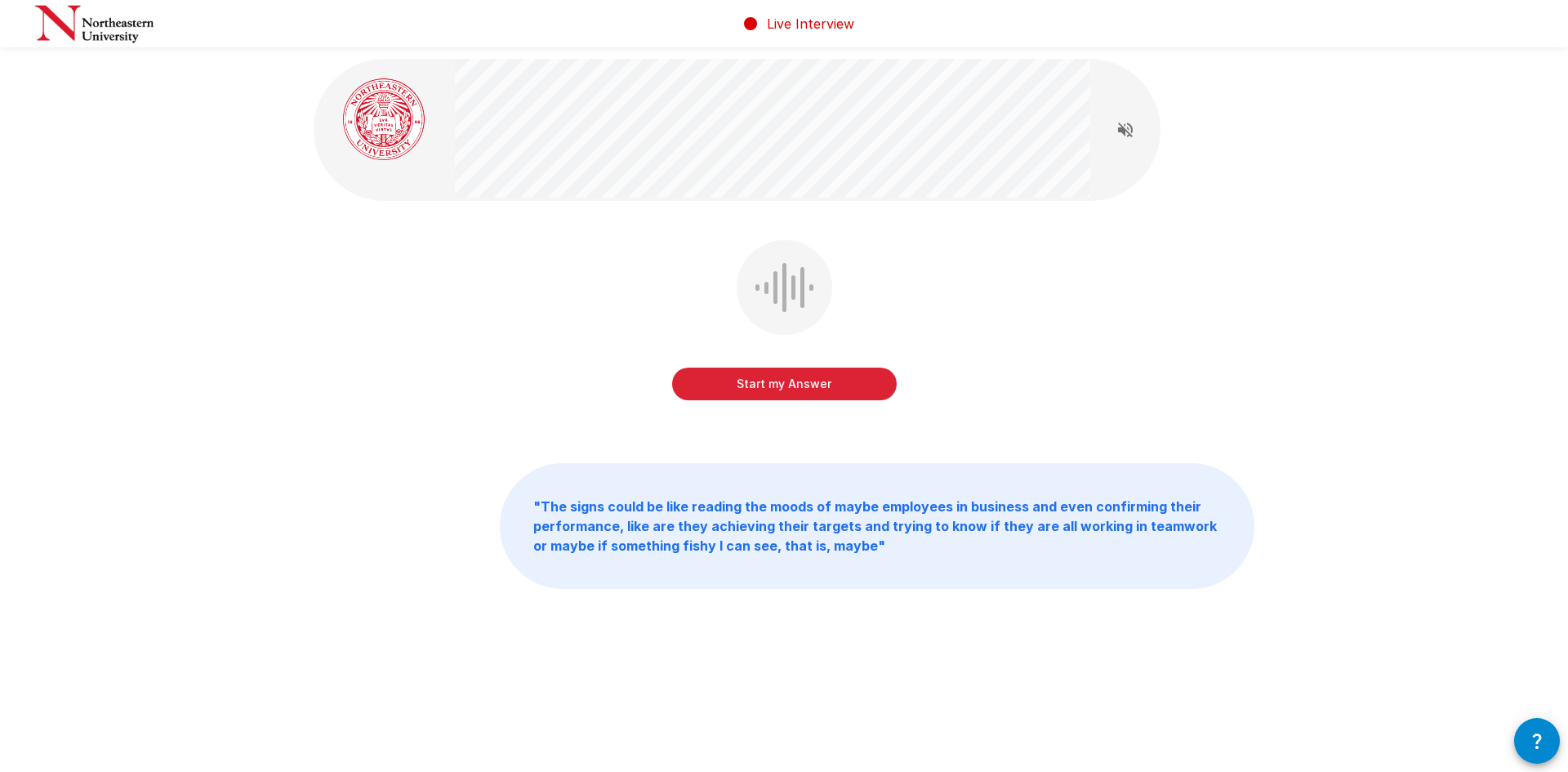
click at [771, 380] on button "Start my Answer" at bounding box center [784, 384] width 225 height 33
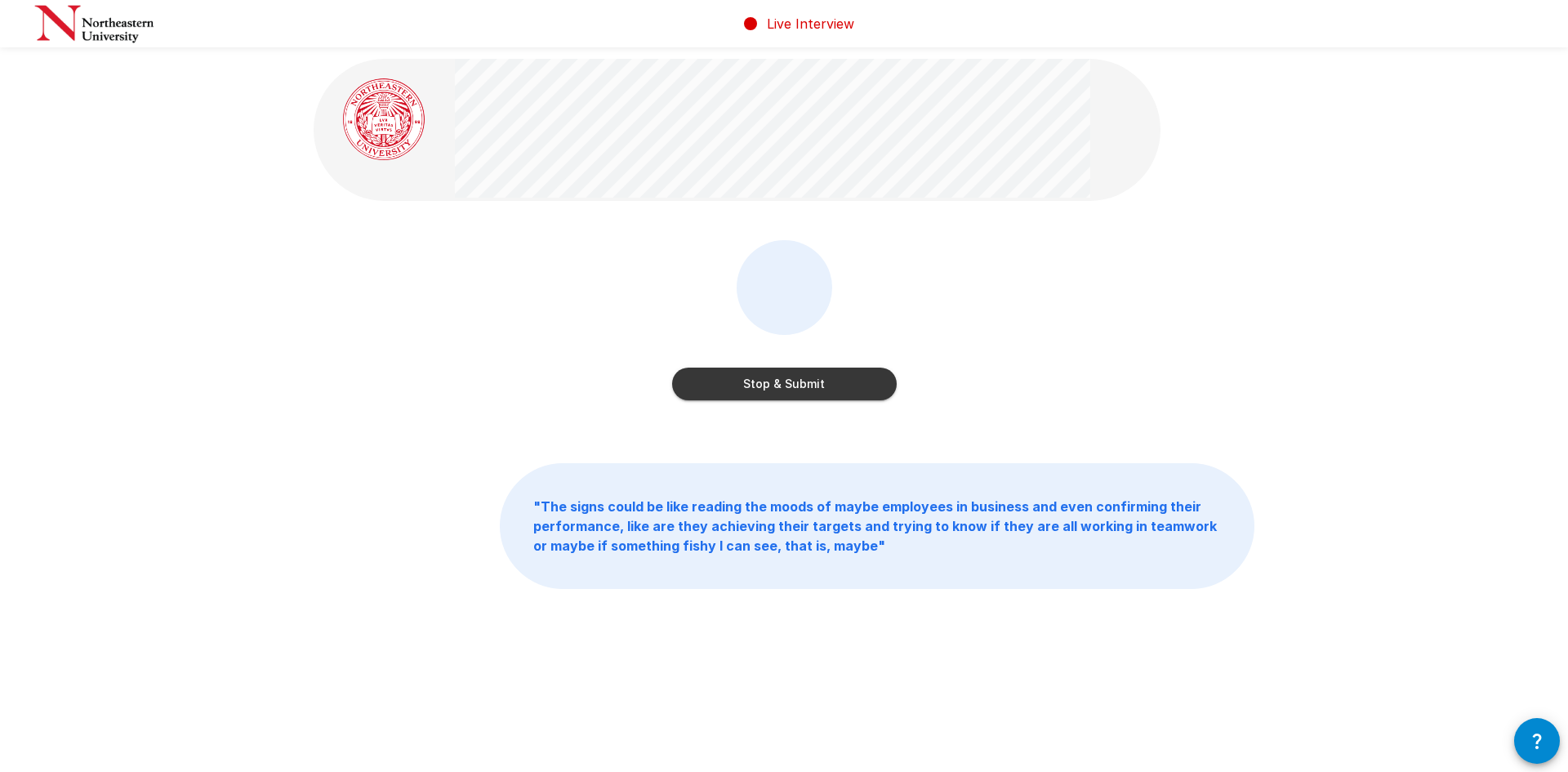
click at [772, 380] on button "Stop & Submit" at bounding box center [784, 384] width 225 height 33
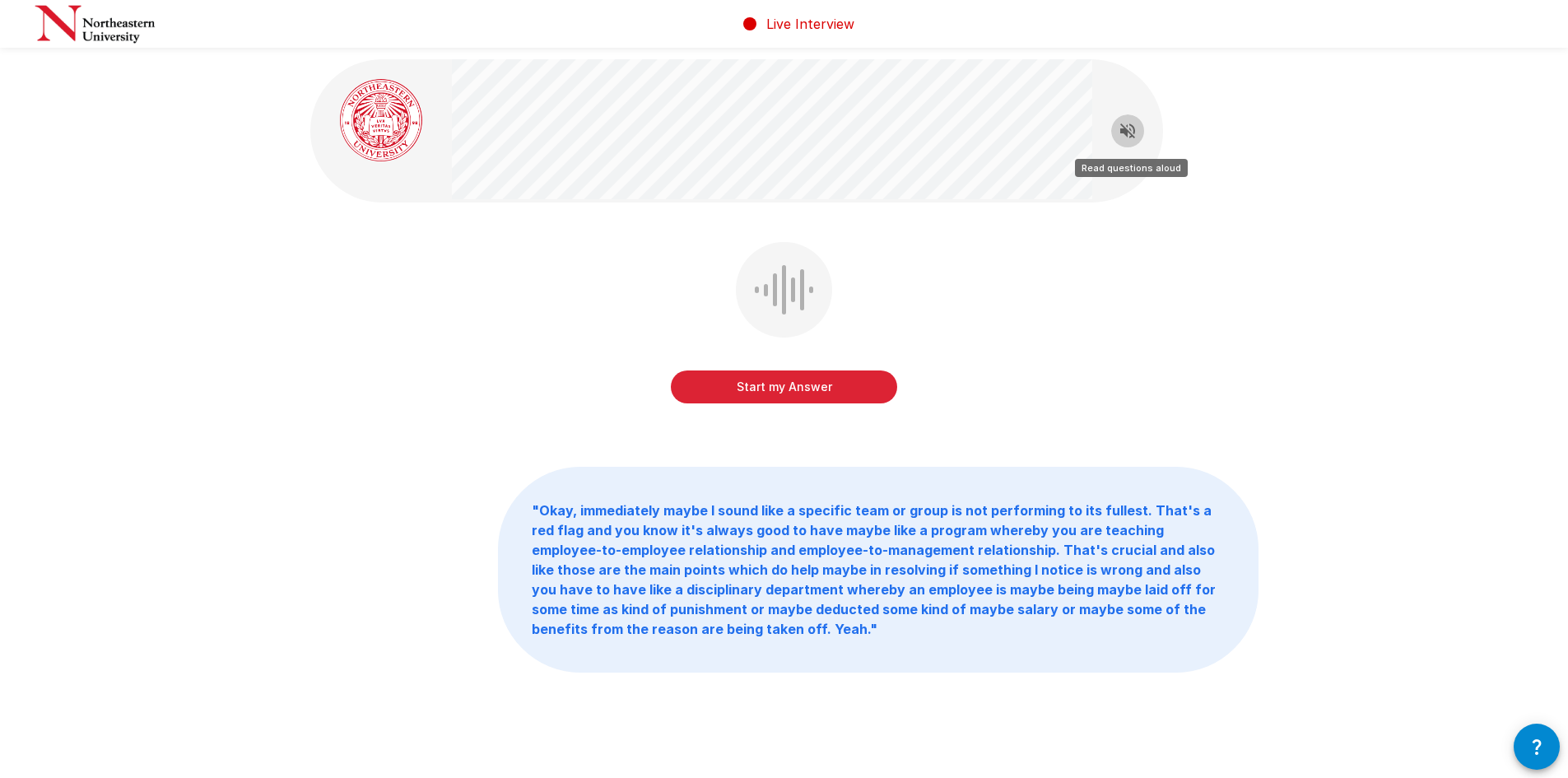
click at [1124, 129] on icon "Read questions aloud" at bounding box center [1127, 130] width 15 height 15
click at [782, 386] on button "Start my Answer" at bounding box center [783, 387] width 226 height 33
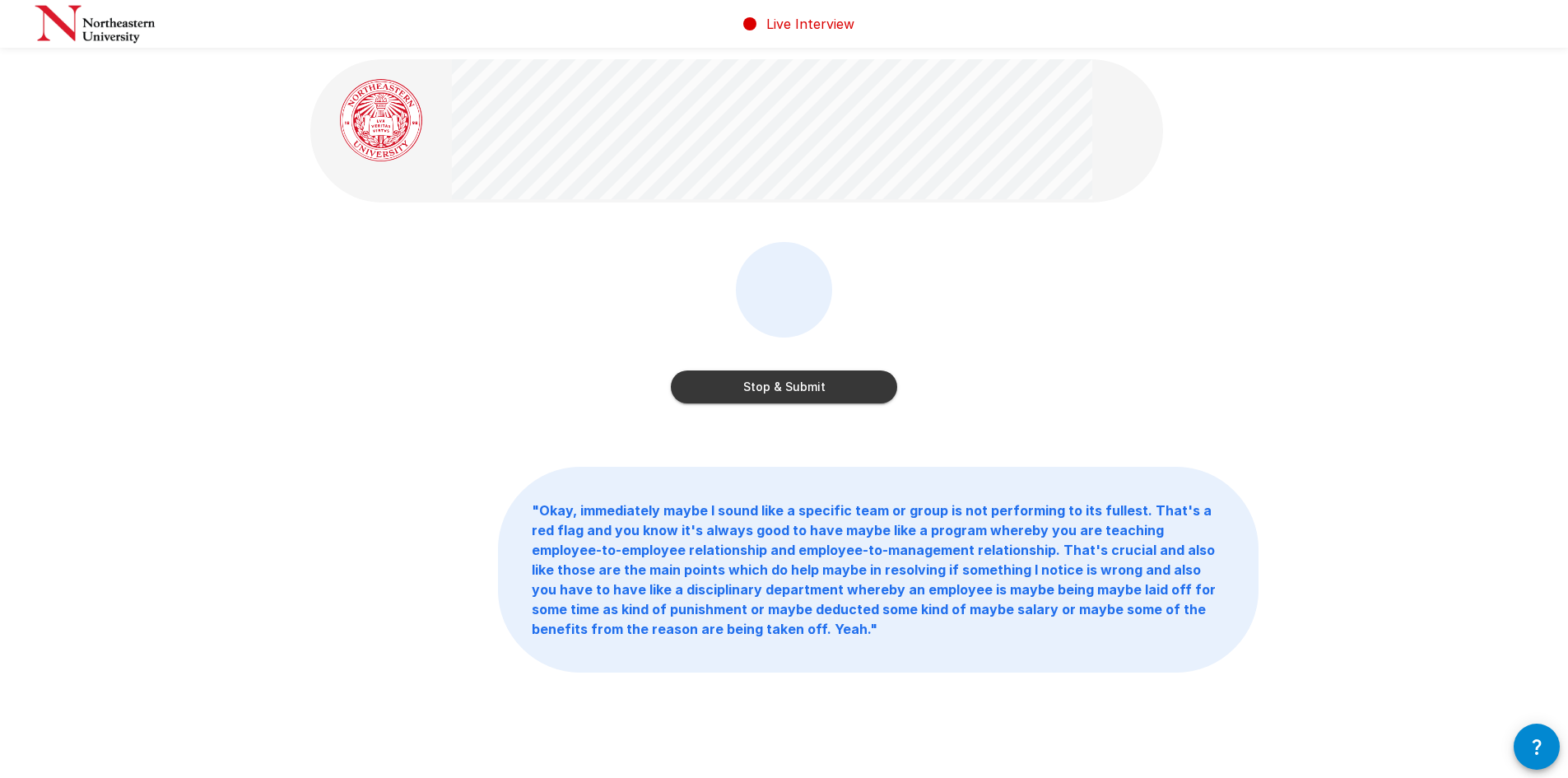
click at [782, 386] on button "Stop & Submit" at bounding box center [783, 387] width 226 height 33
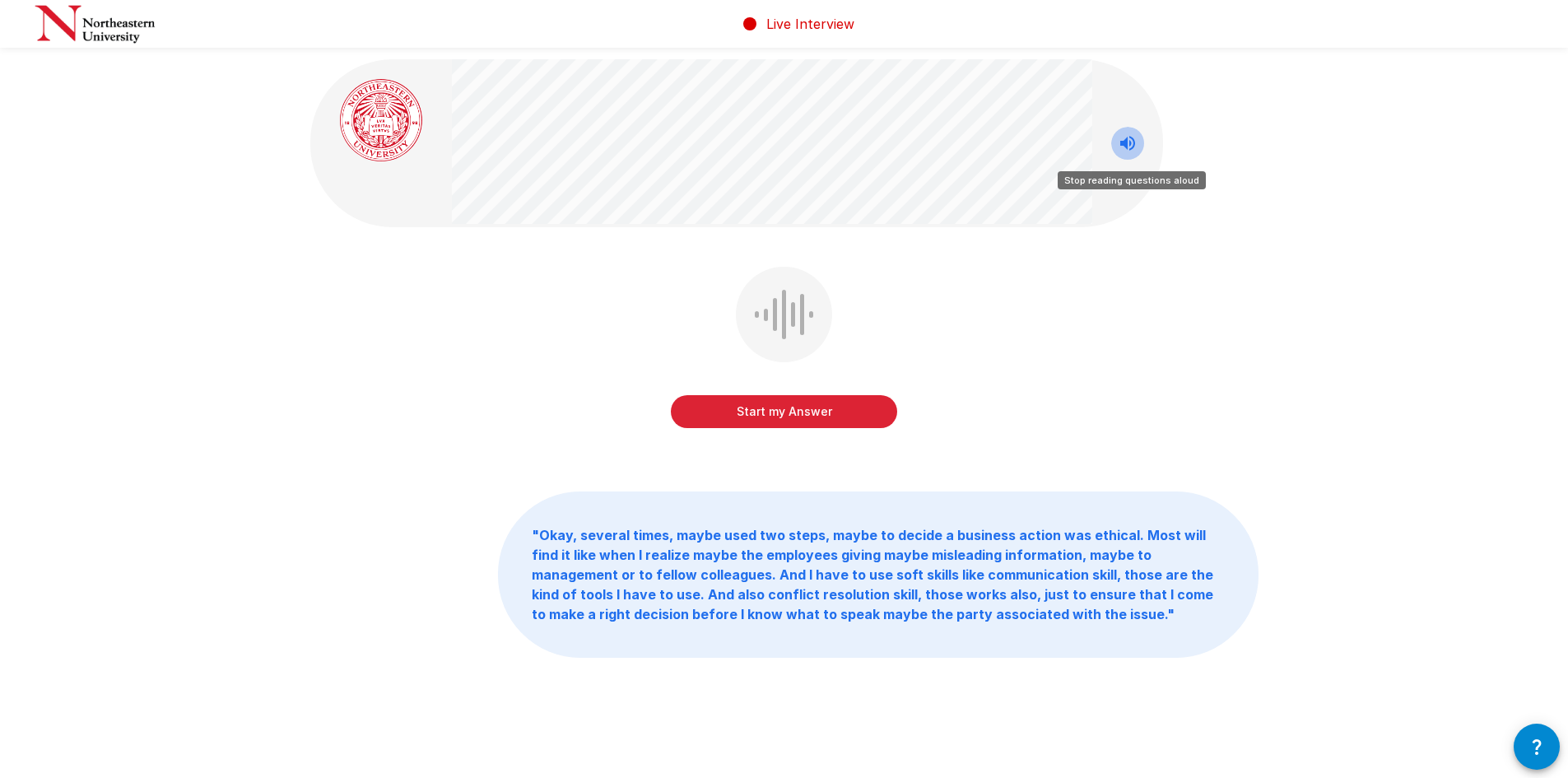
click at [1125, 145] on icon "Stop reading questions aloud" at bounding box center [1127, 142] width 15 height 15
click at [1125, 145] on icon "Read questions aloud" at bounding box center [1127, 142] width 15 height 15
click at [1124, 143] on icon "Stop reading questions aloud" at bounding box center [1127, 142] width 15 height 15
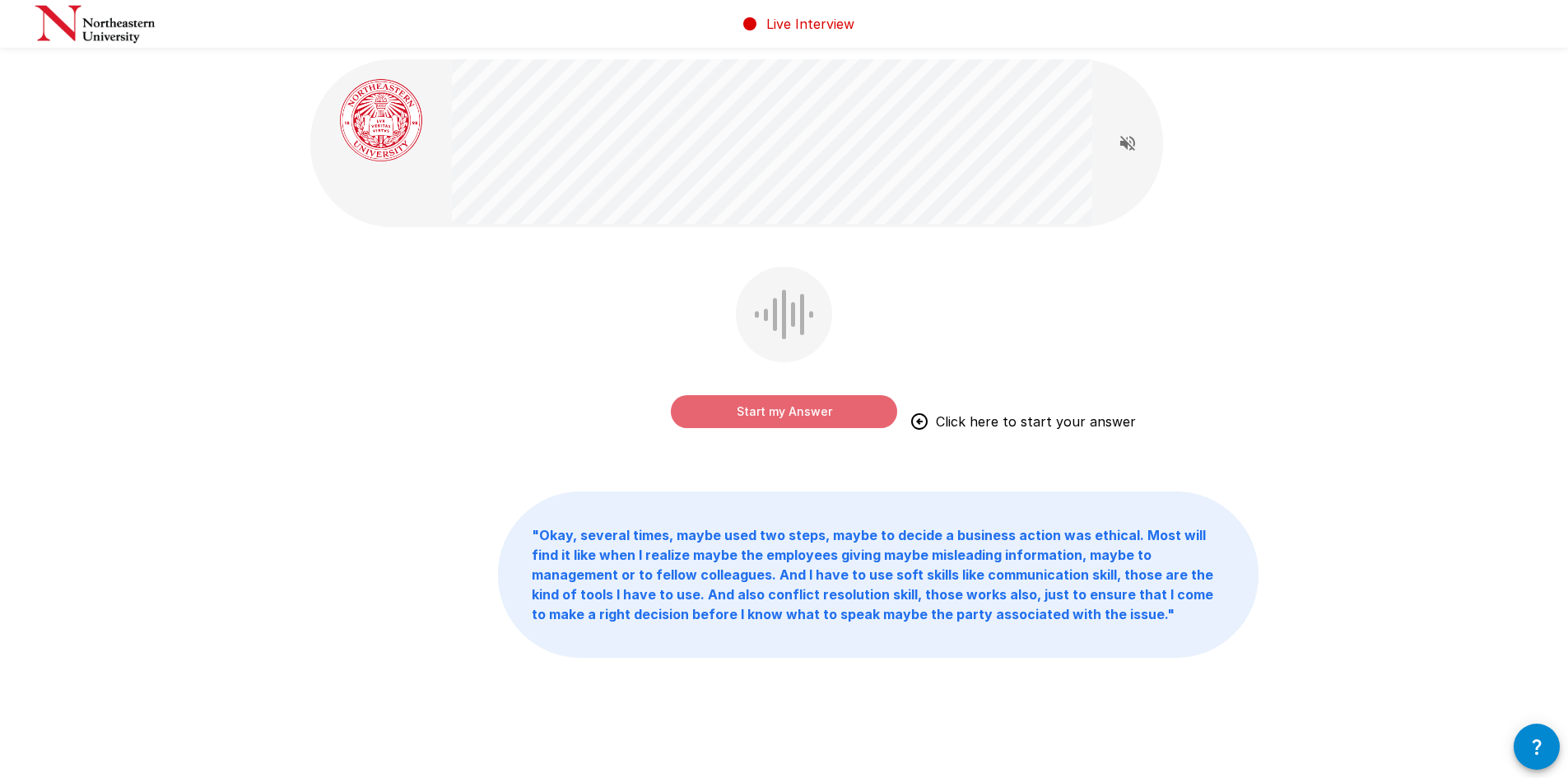
click at [794, 414] on button "Start my Answer" at bounding box center [783, 412] width 226 height 33
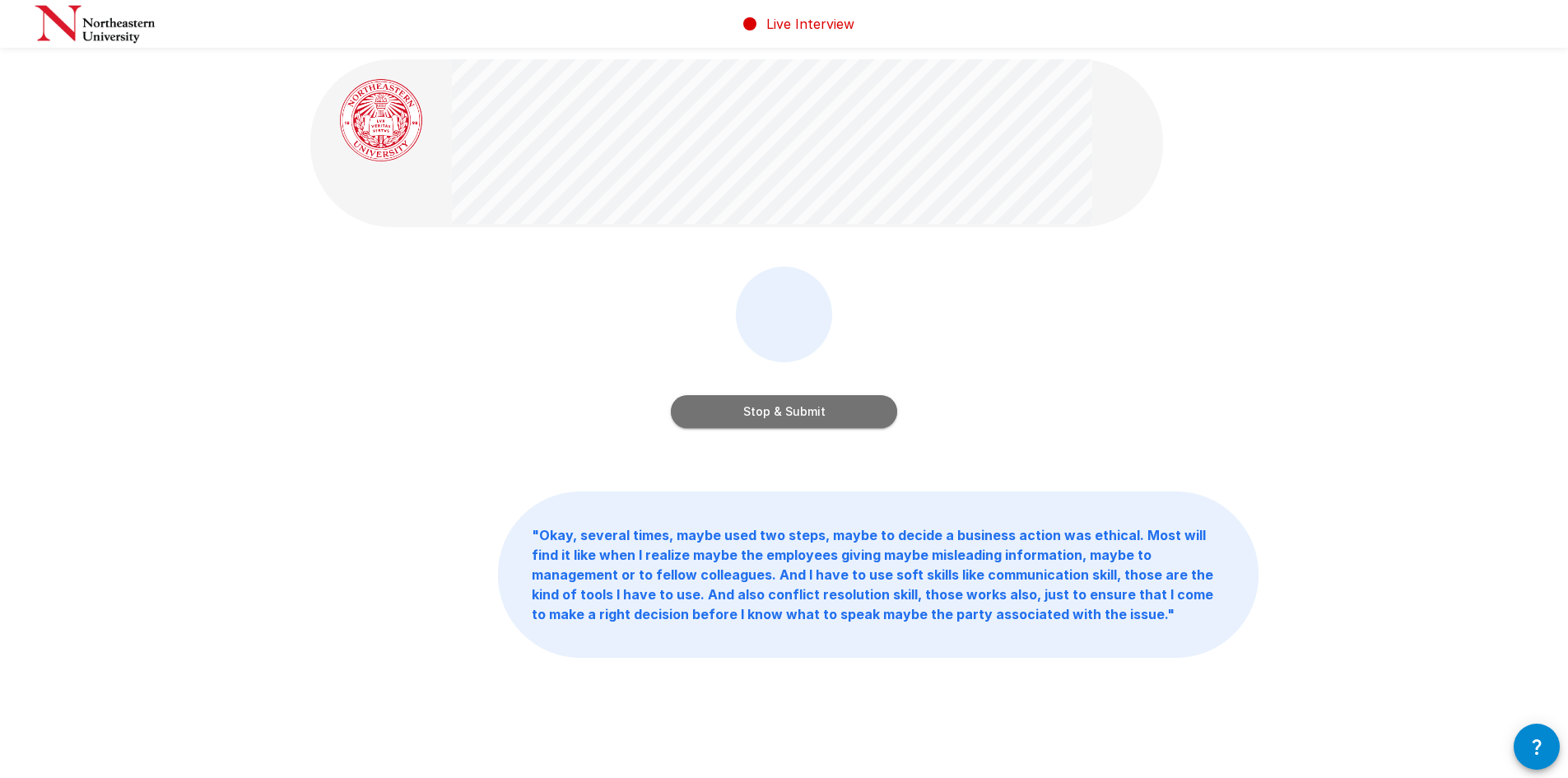
click at [794, 414] on button "Stop & Submit" at bounding box center [783, 412] width 226 height 33
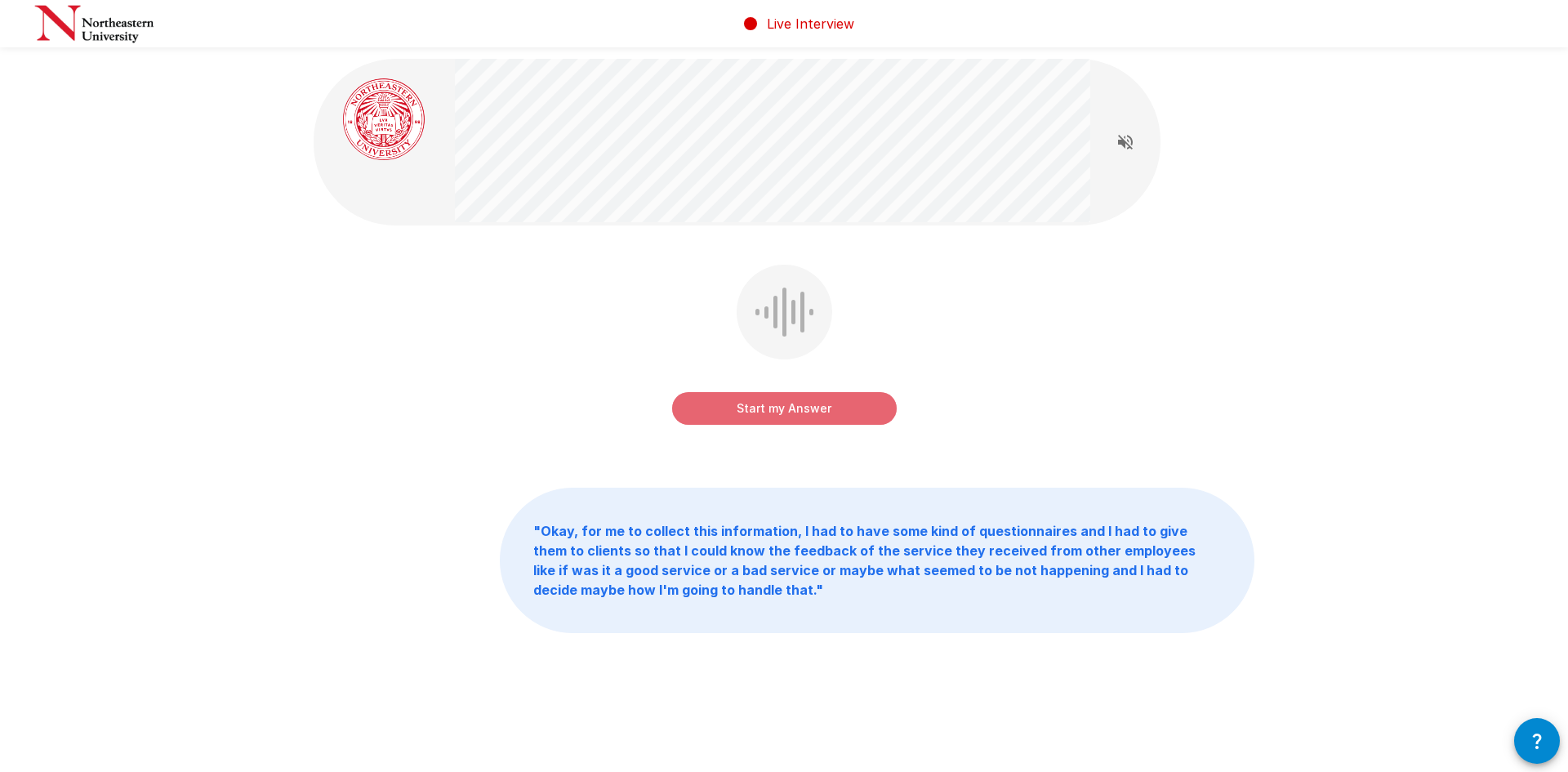
click at [782, 415] on button "Start my Answer" at bounding box center [784, 409] width 225 height 33
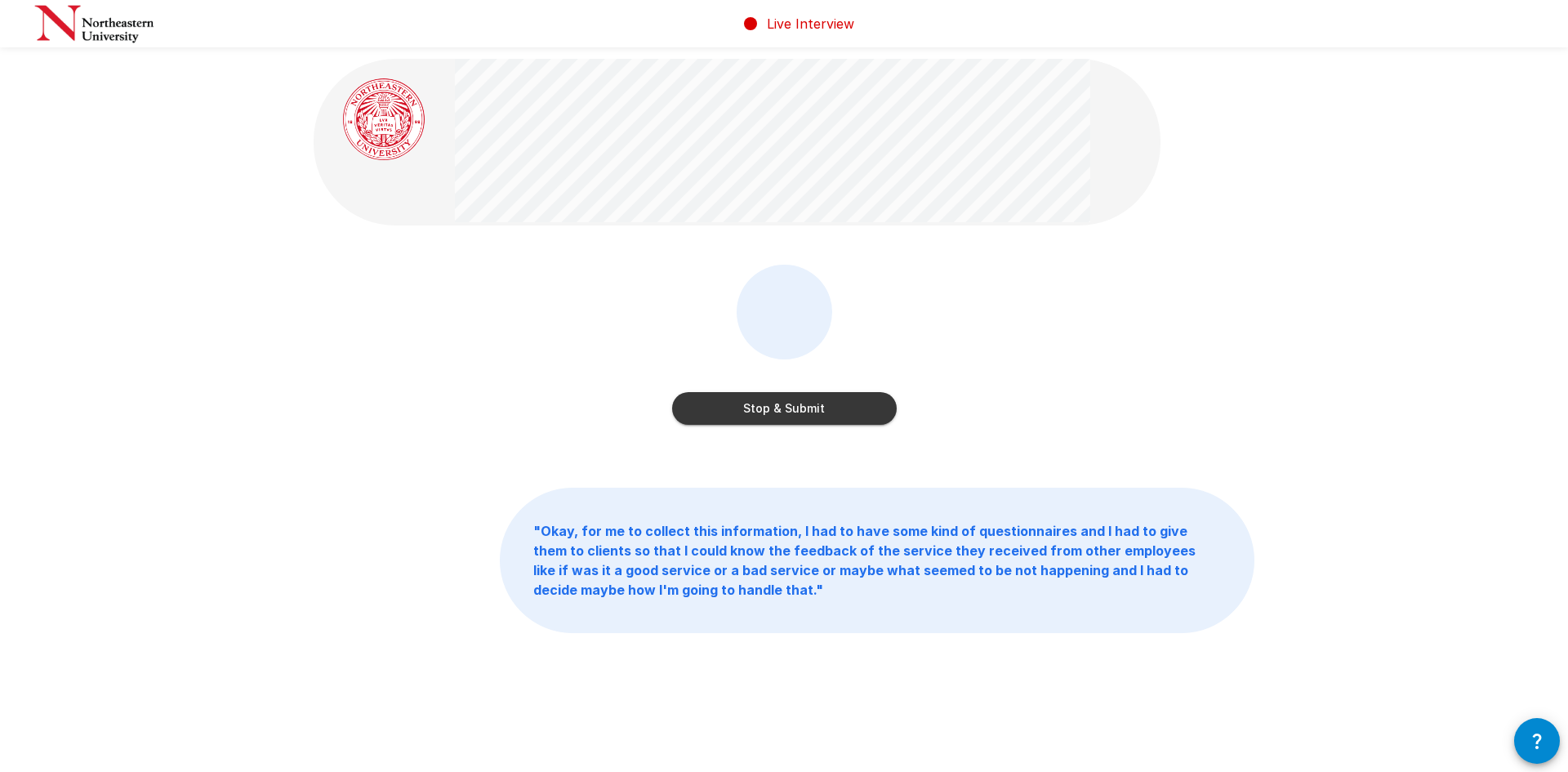
click at [788, 409] on button "Stop & Submit" at bounding box center [784, 409] width 225 height 33
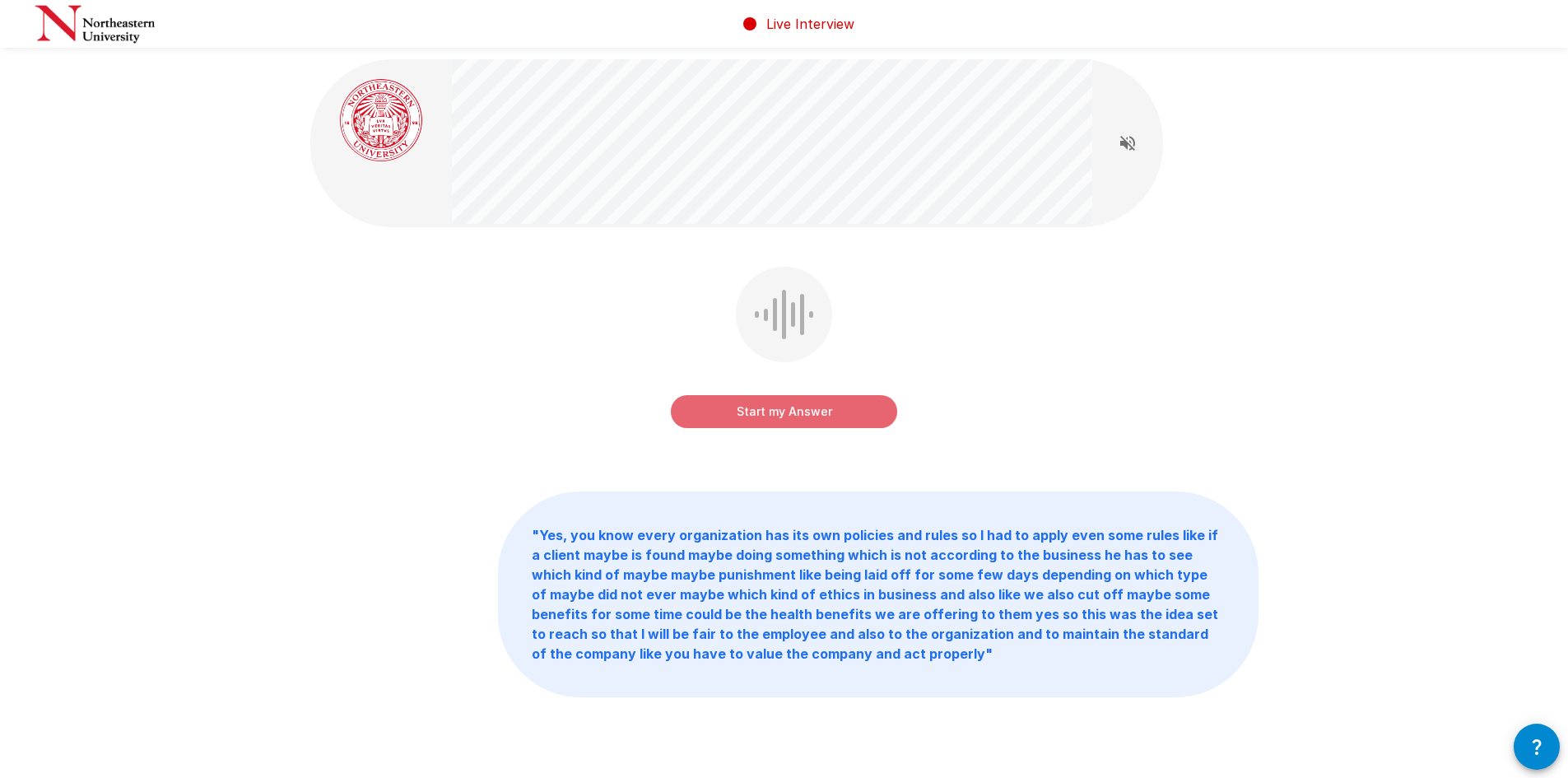
click at [774, 408] on button "Start my Answer" at bounding box center [783, 412] width 226 height 33
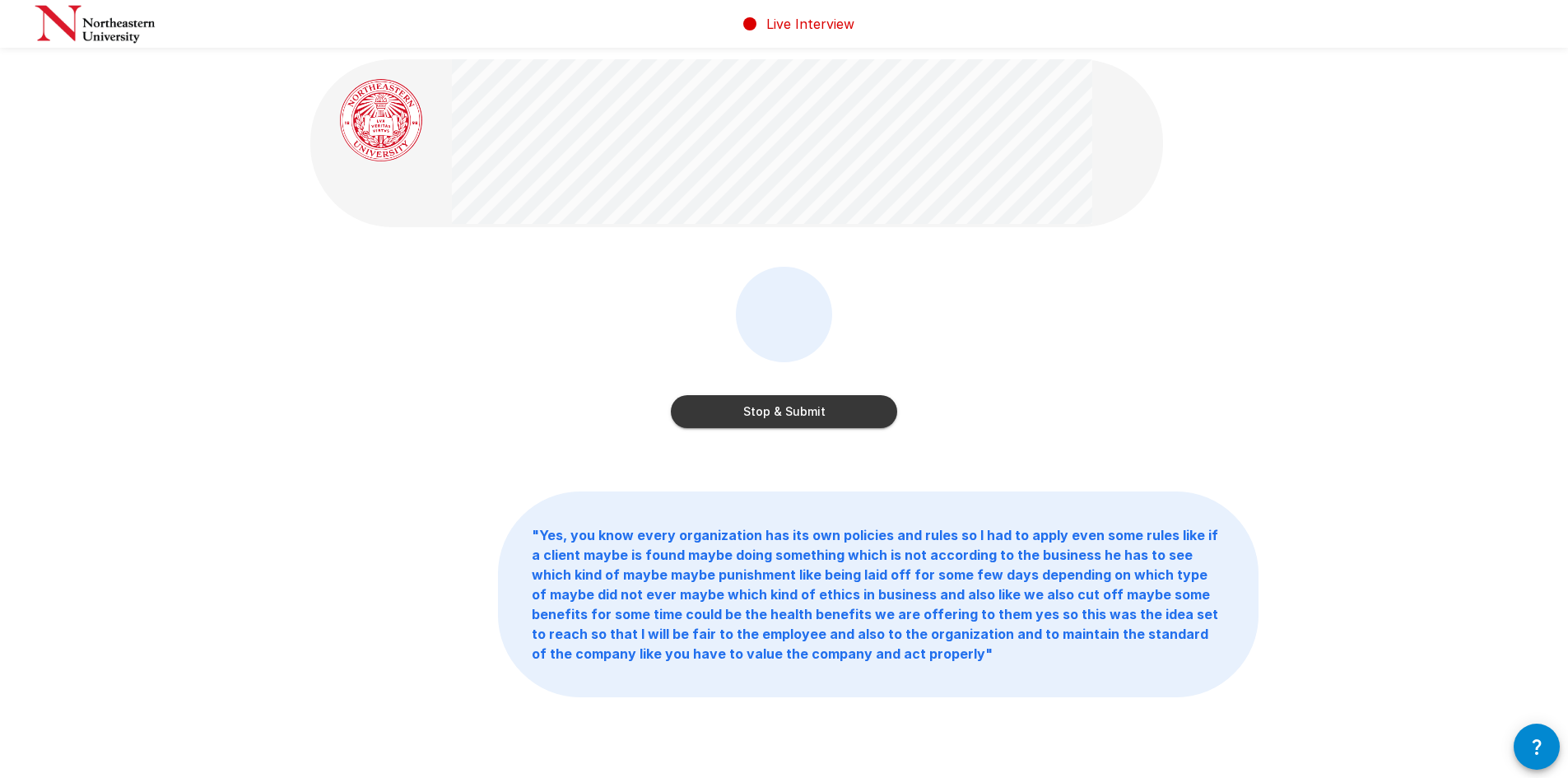
click at [782, 414] on button "Stop & Submit" at bounding box center [783, 412] width 226 height 33
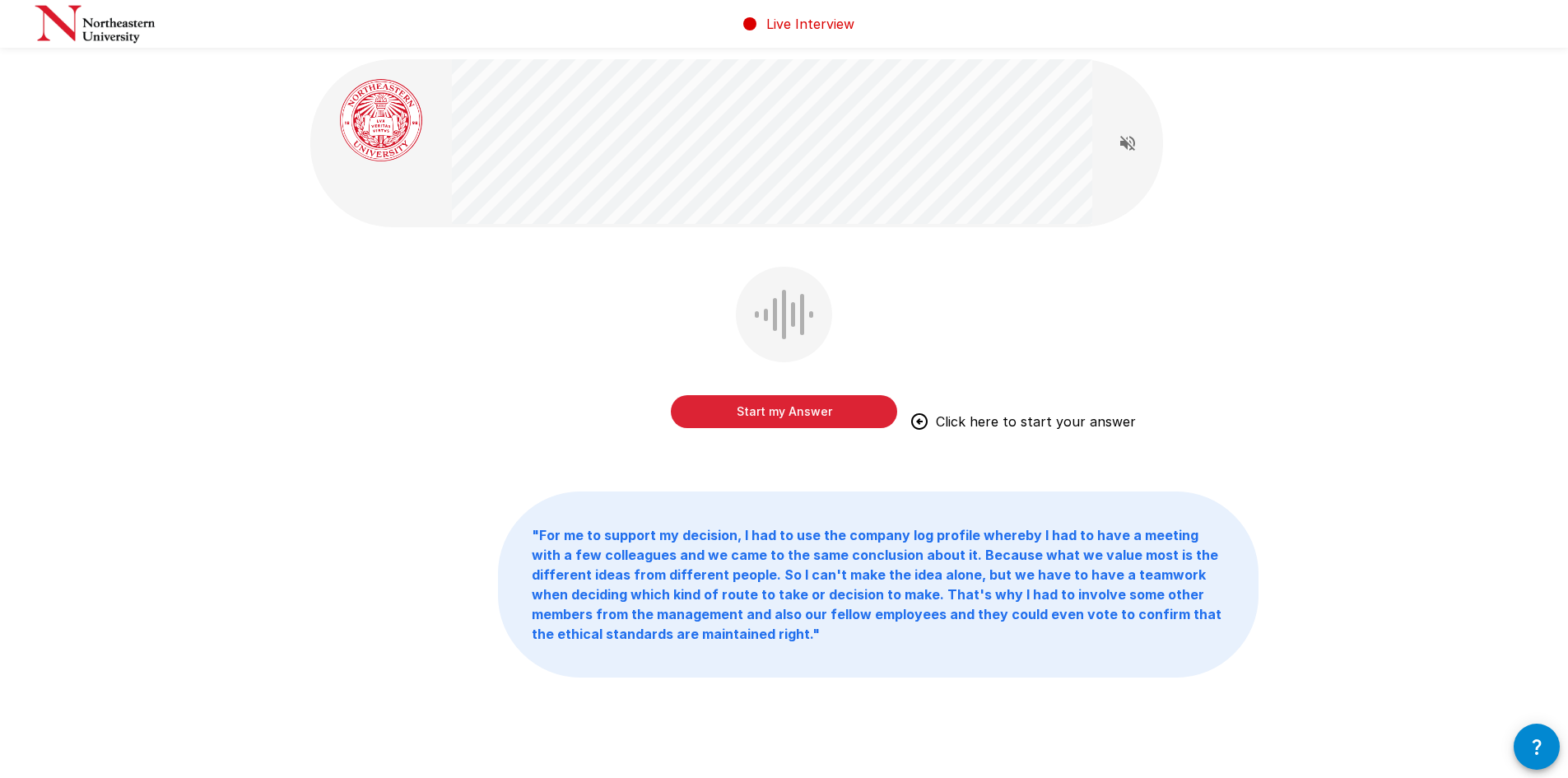
click at [770, 412] on button "Start my Answer" at bounding box center [783, 412] width 226 height 33
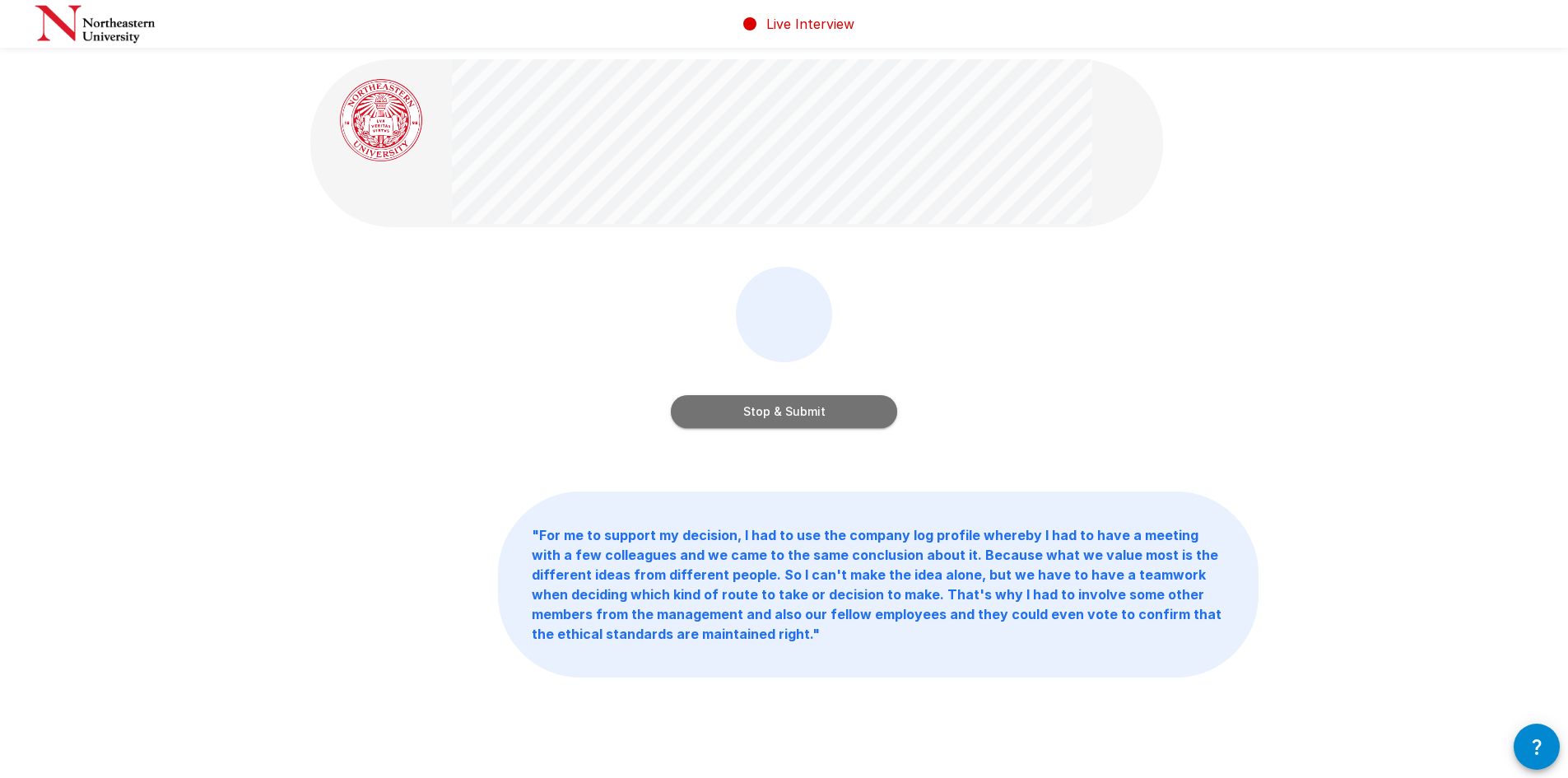
click at [770, 412] on button "Stop & Submit" at bounding box center [783, 412] width 226 height 33
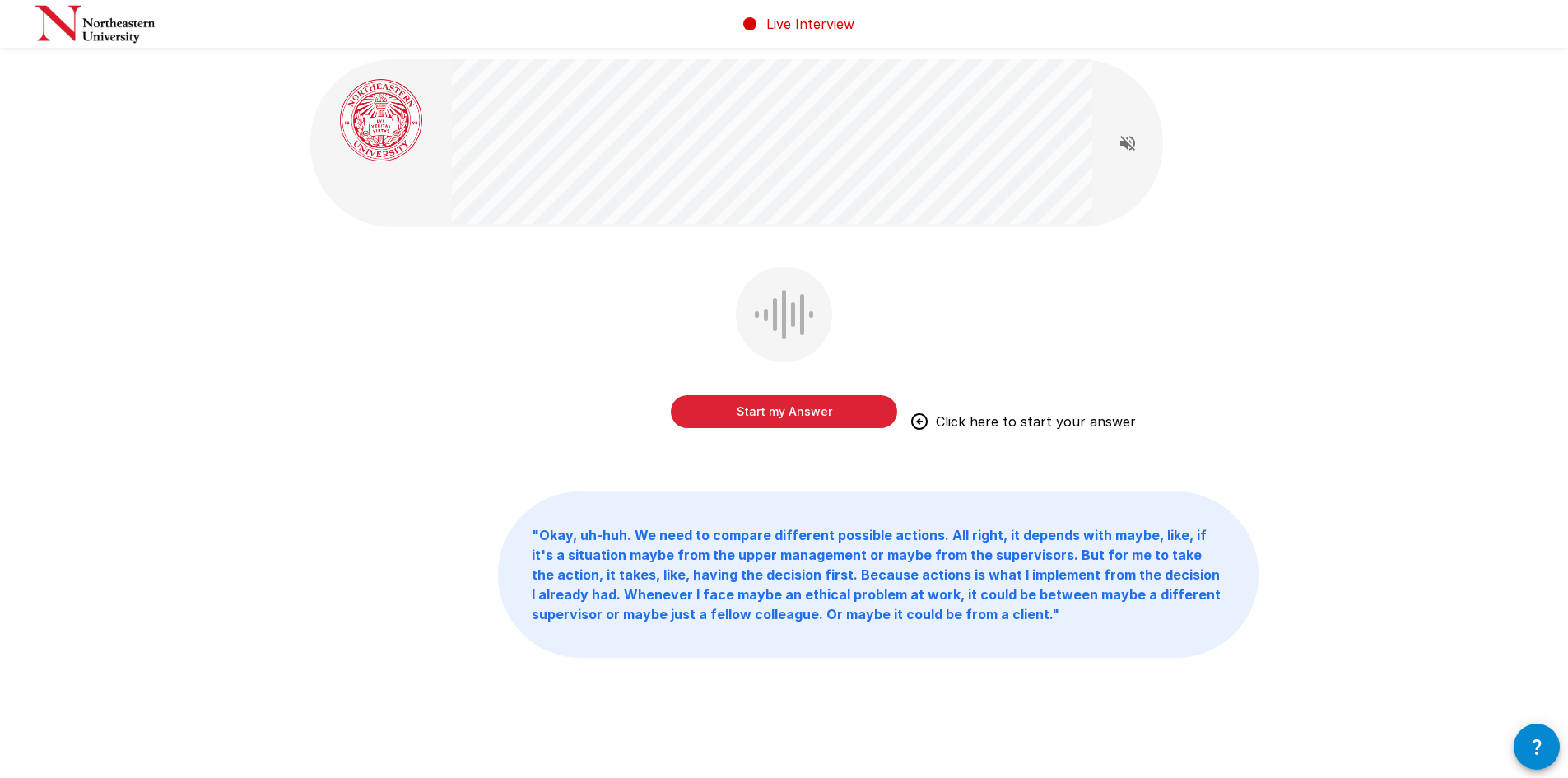
click at [790, 409] on button "Start my Answer" at bounding box center [783, 412] width 226 height 33
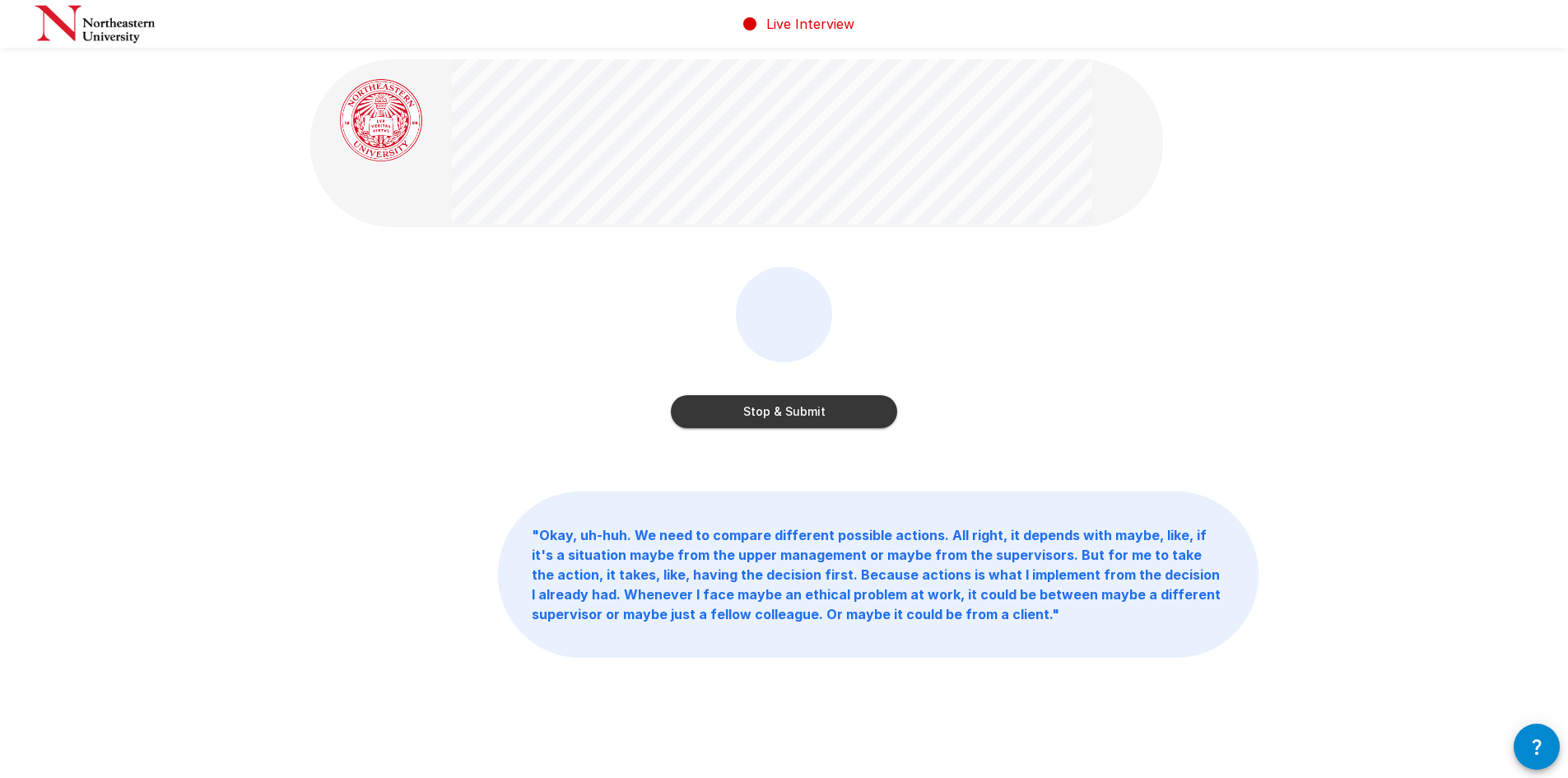
click at [790, 409] on button "Stop & Submit" at bounding box center [783, 412] width 226 height 33
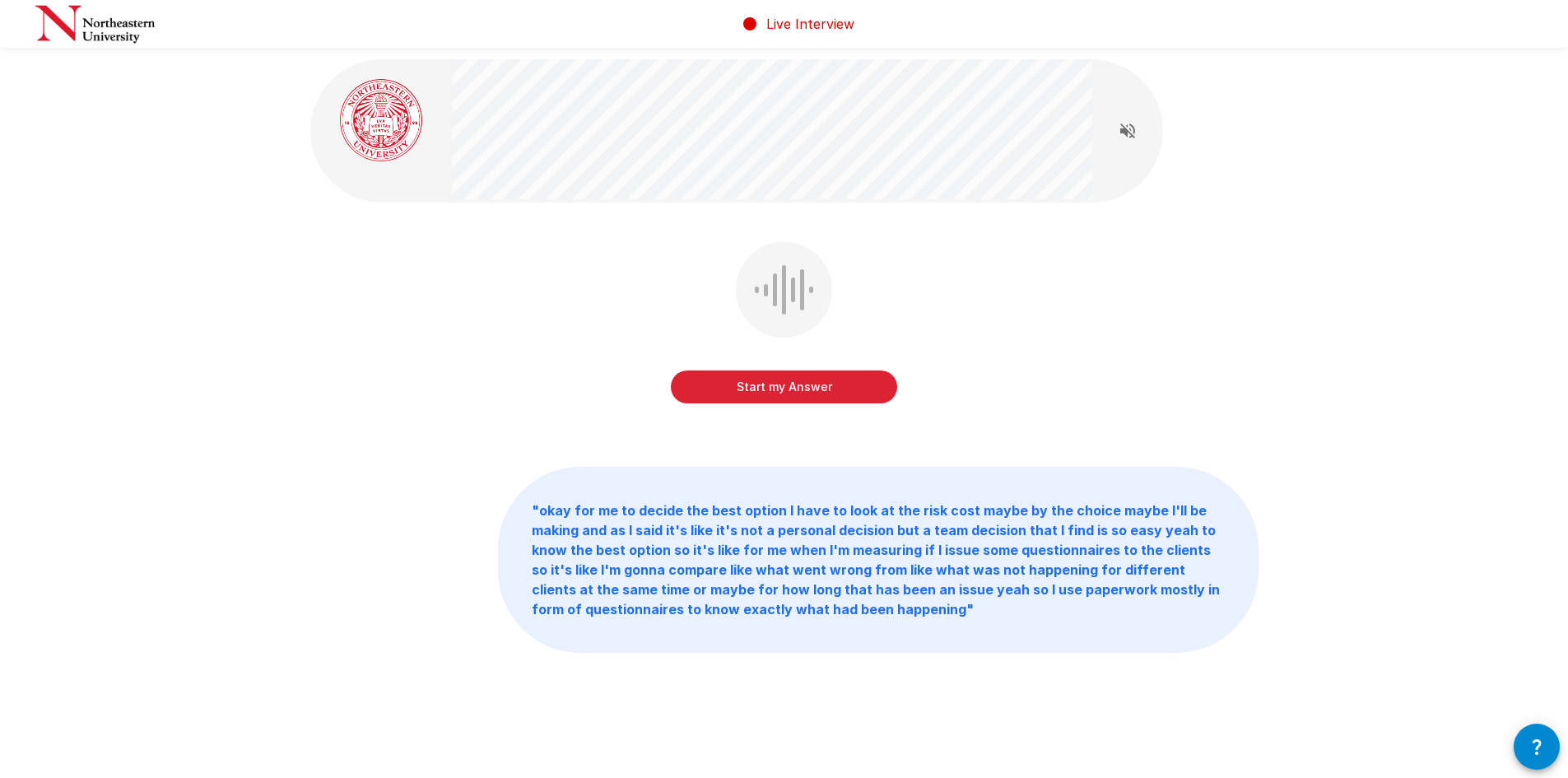
click at [767, 391] on button "Start my Answer" at bounding box center [783, 387] width 226 height 33
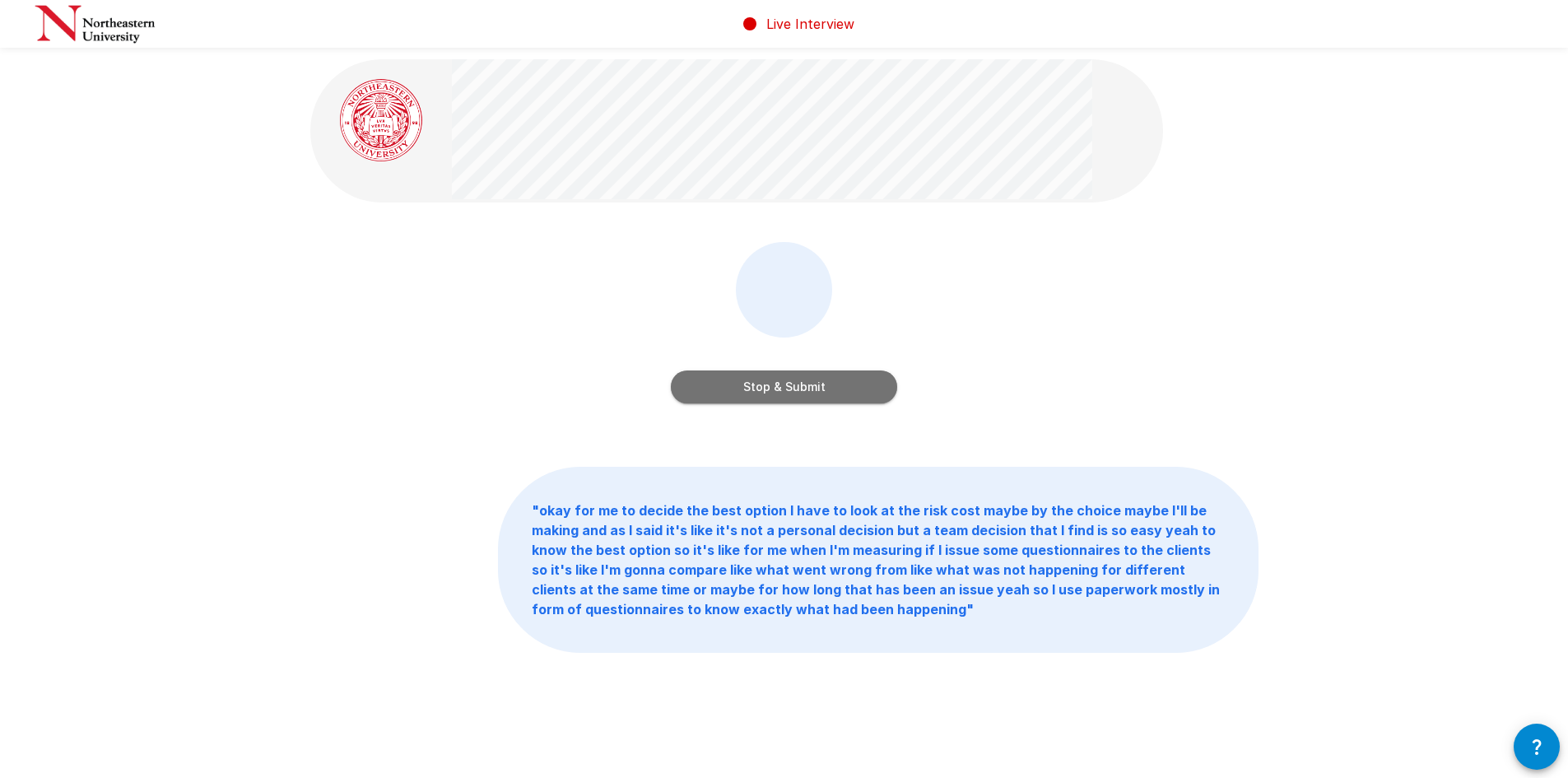
click at [773, 383] on button "Stop & Submit" at bounding box center [783, 387] width 226 height 33
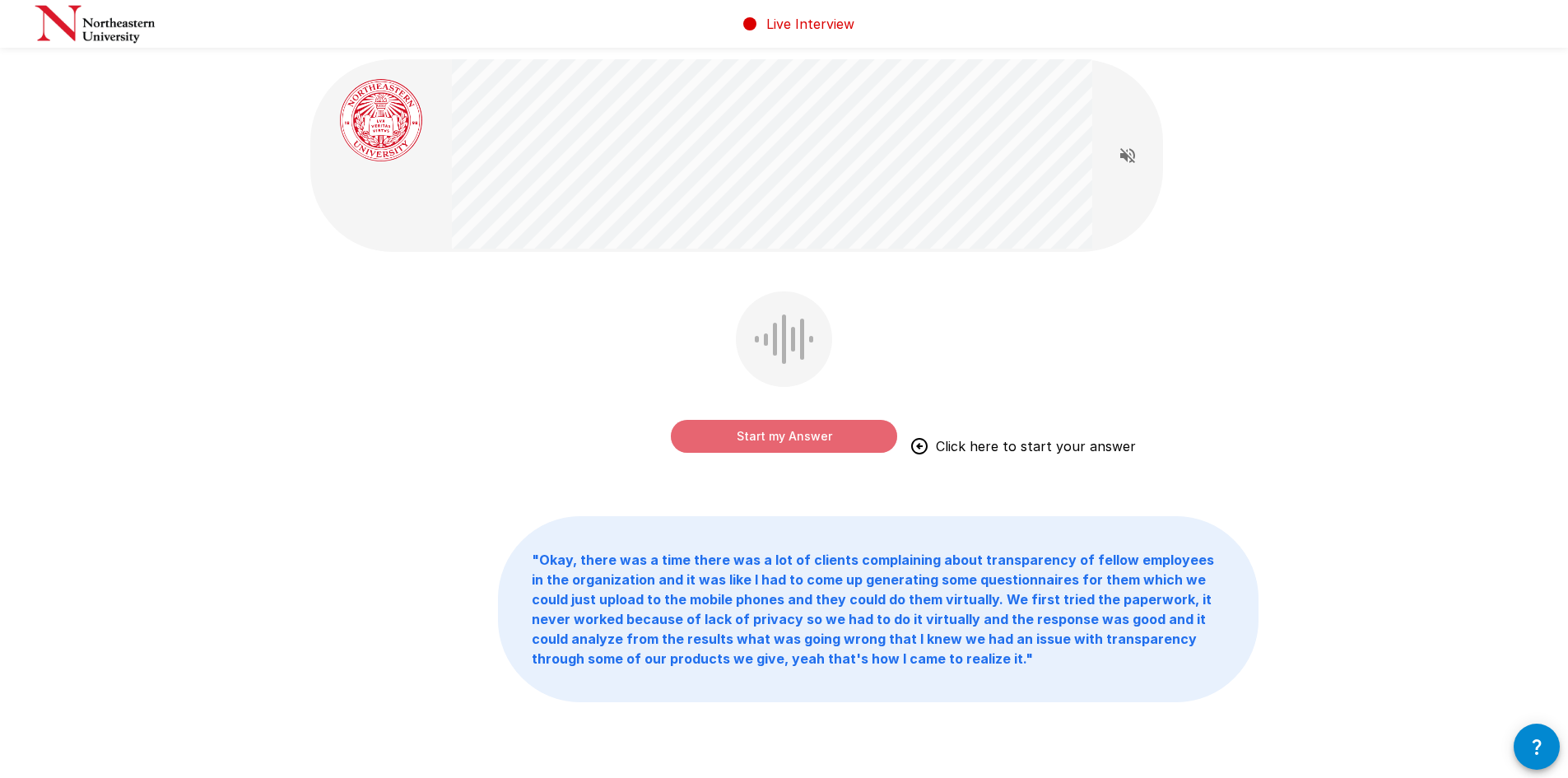
click at [777, 438] on button "Start my Answer" at bounding box center [783, 436] width 226 height 33
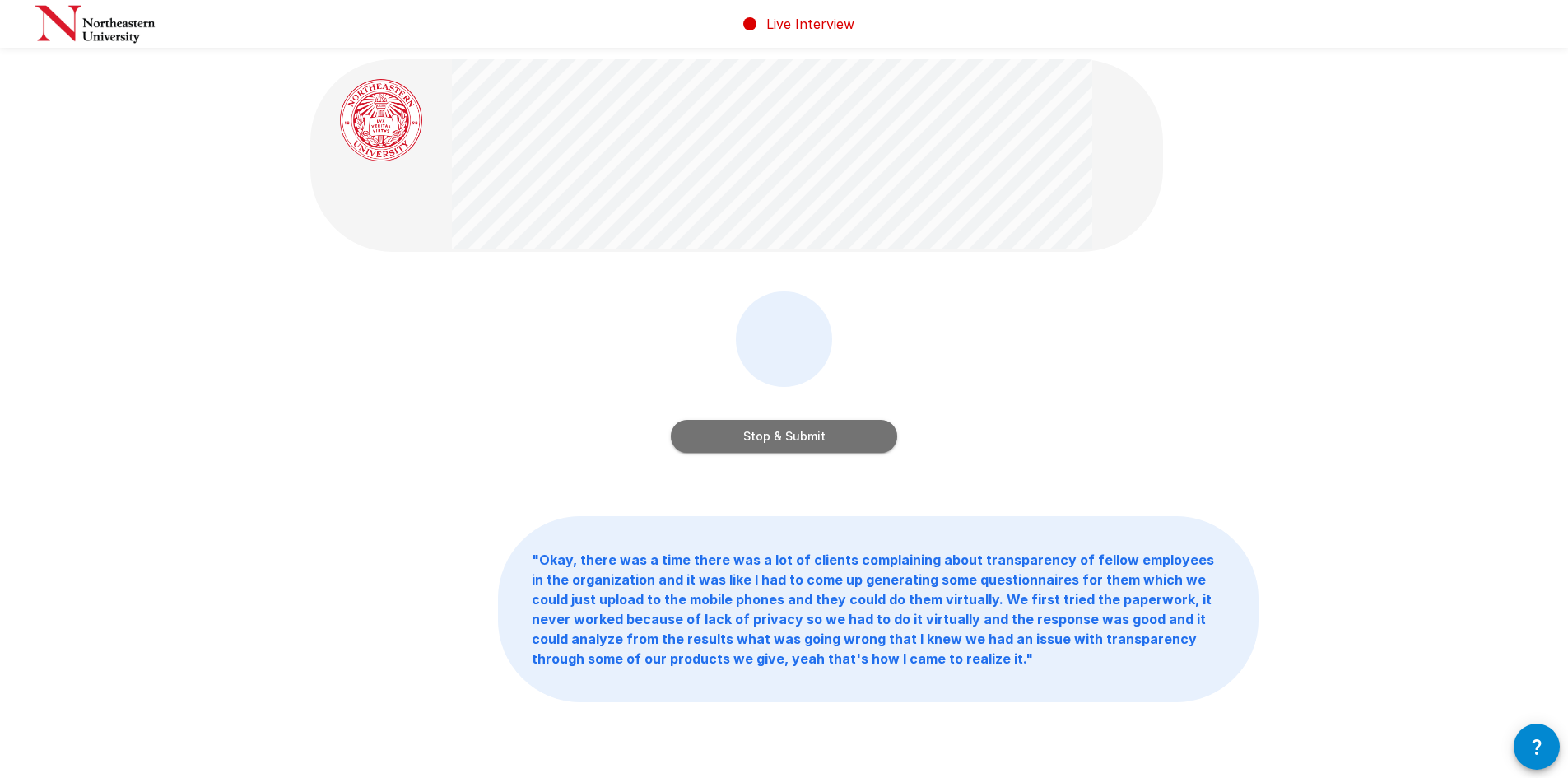
click at [794, 447] on button "Stop & Submit" at bounding box center [783, 436] width 226 height 33
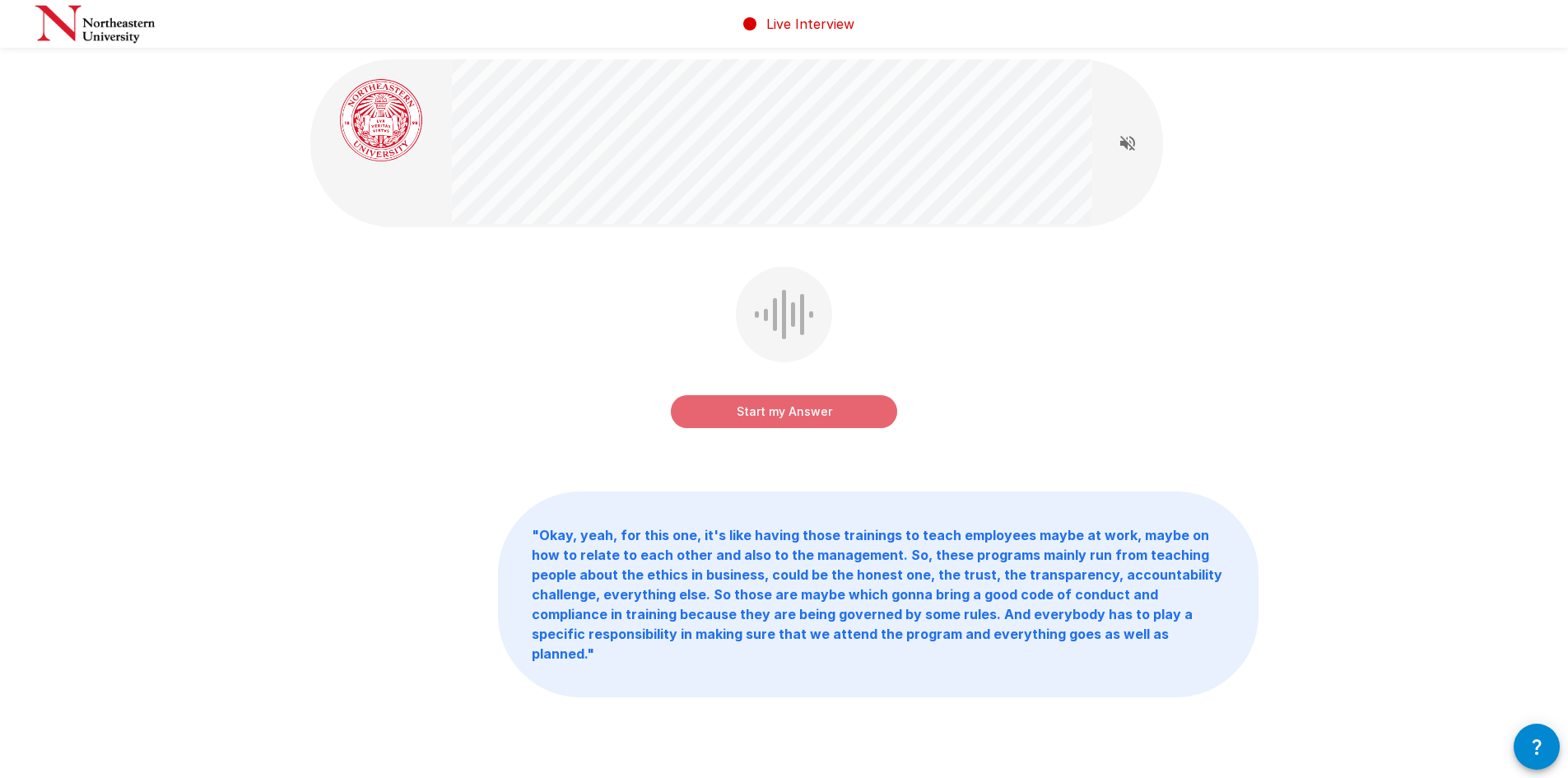
click at [764, 413] on button "Start my Answer" at bounding box center [783, 412] width 226 height 33
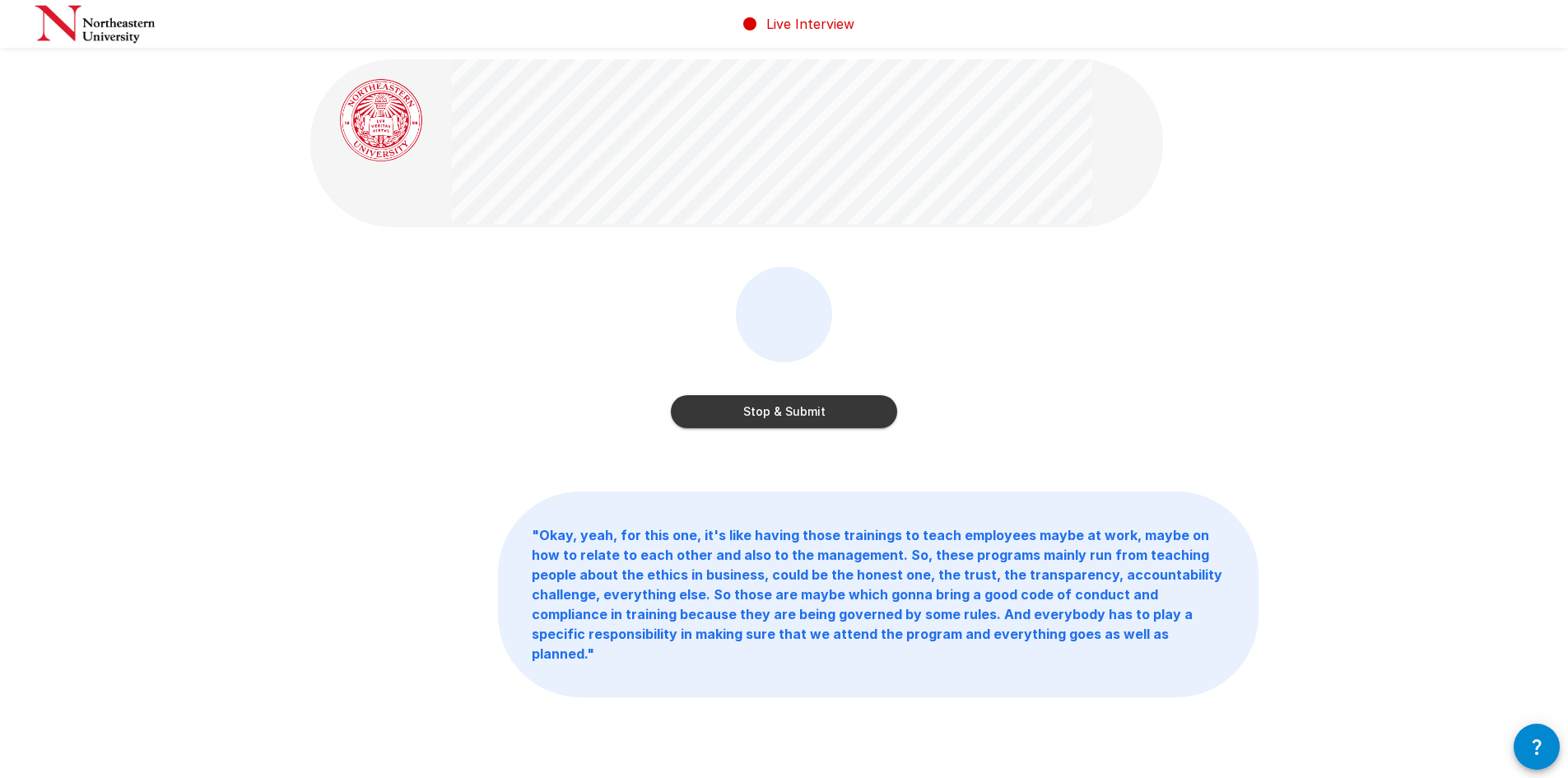
click at [791, 414] on button "Stop & Submit" at bounding box center [783, 412] width 226 height 33
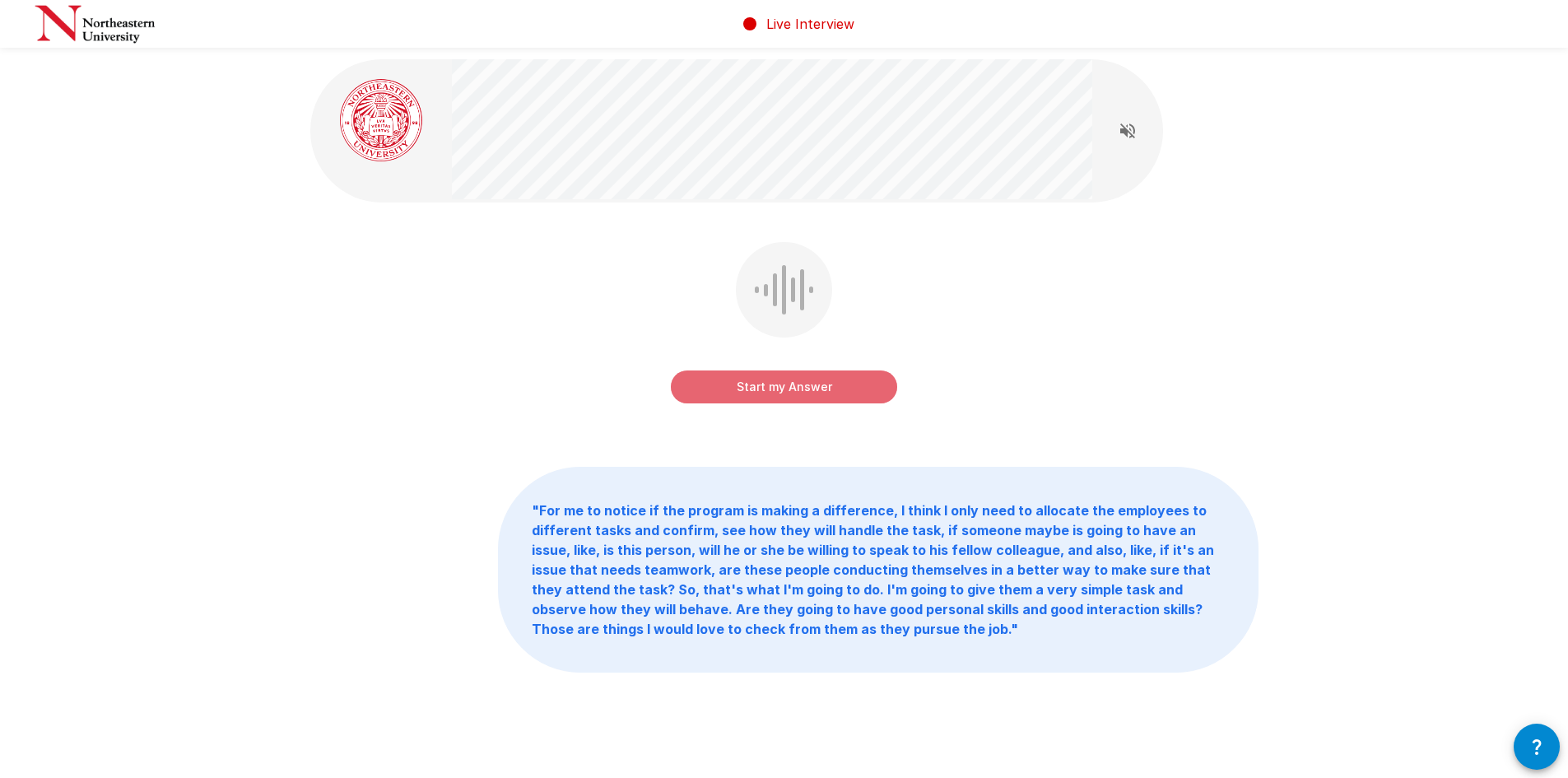
click at [794, 387] on button "Start my Answer" at bounding box center [783, 387] width 226 height 33
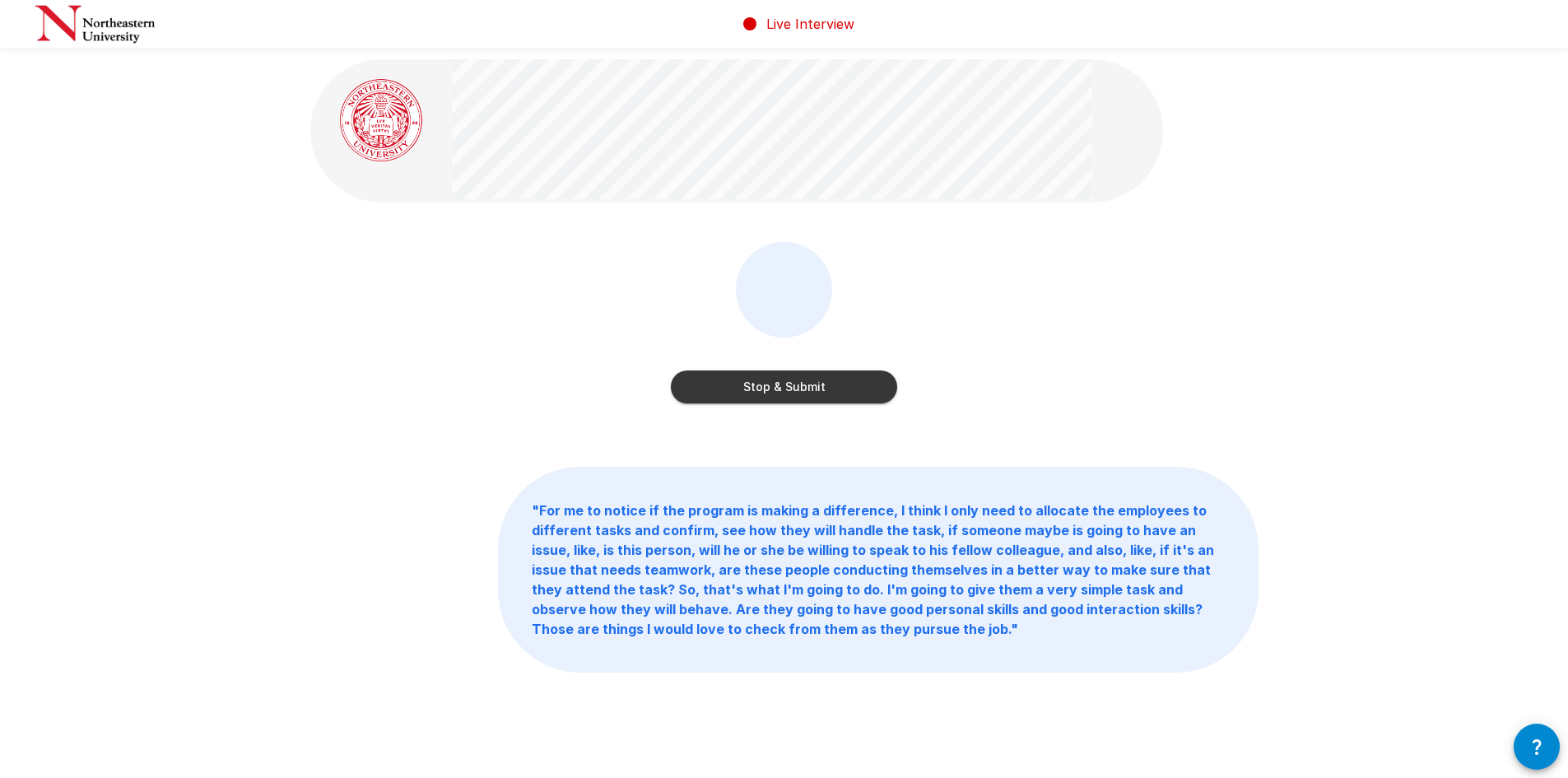
click at [795, 387] on button "Stop & Submit" at bounding box center [783, 387] width 226 height 33
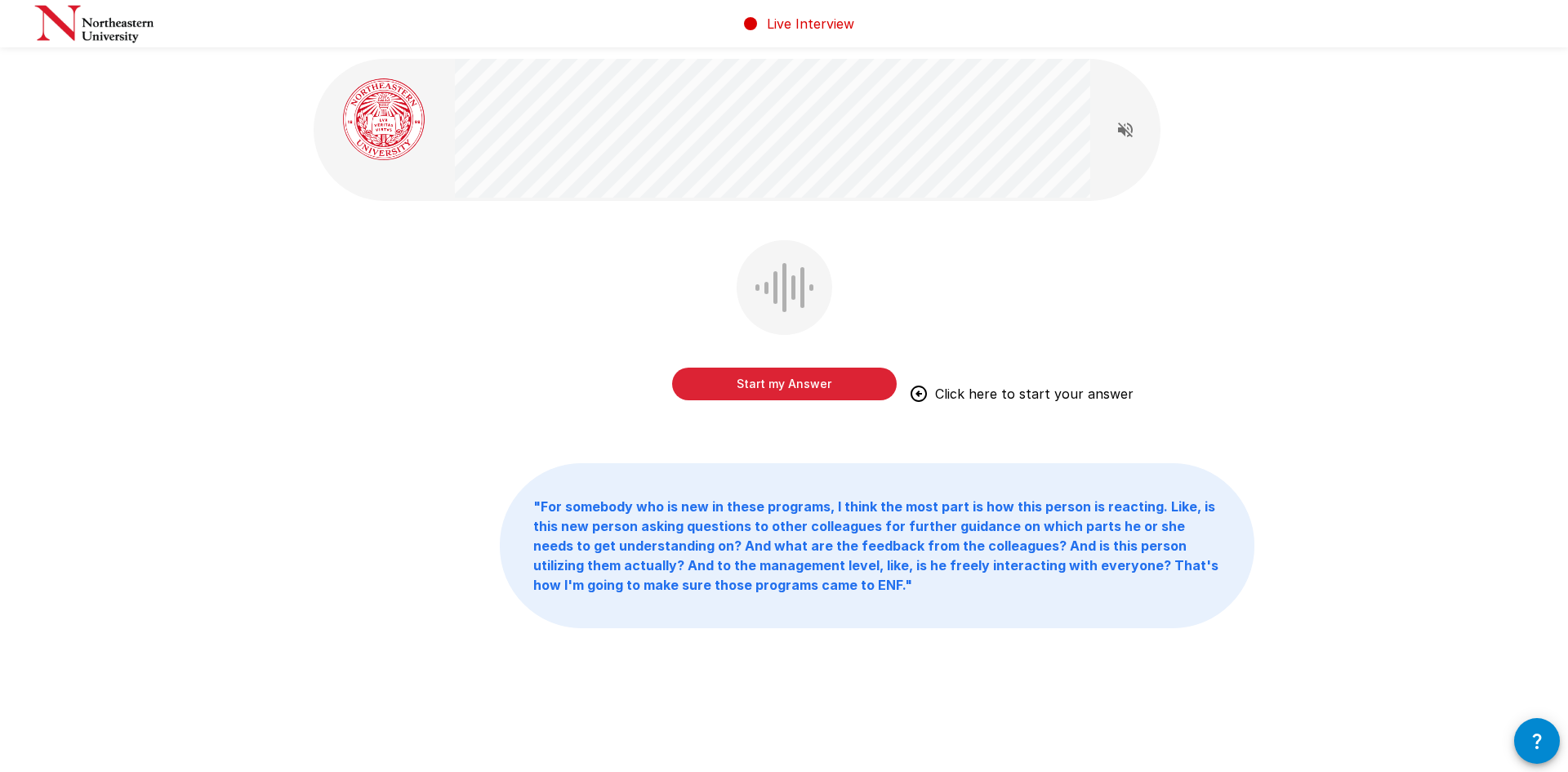
click at [770, 384] on button "Start my Answer" at bounding box center [784, 384] width 225 height 33
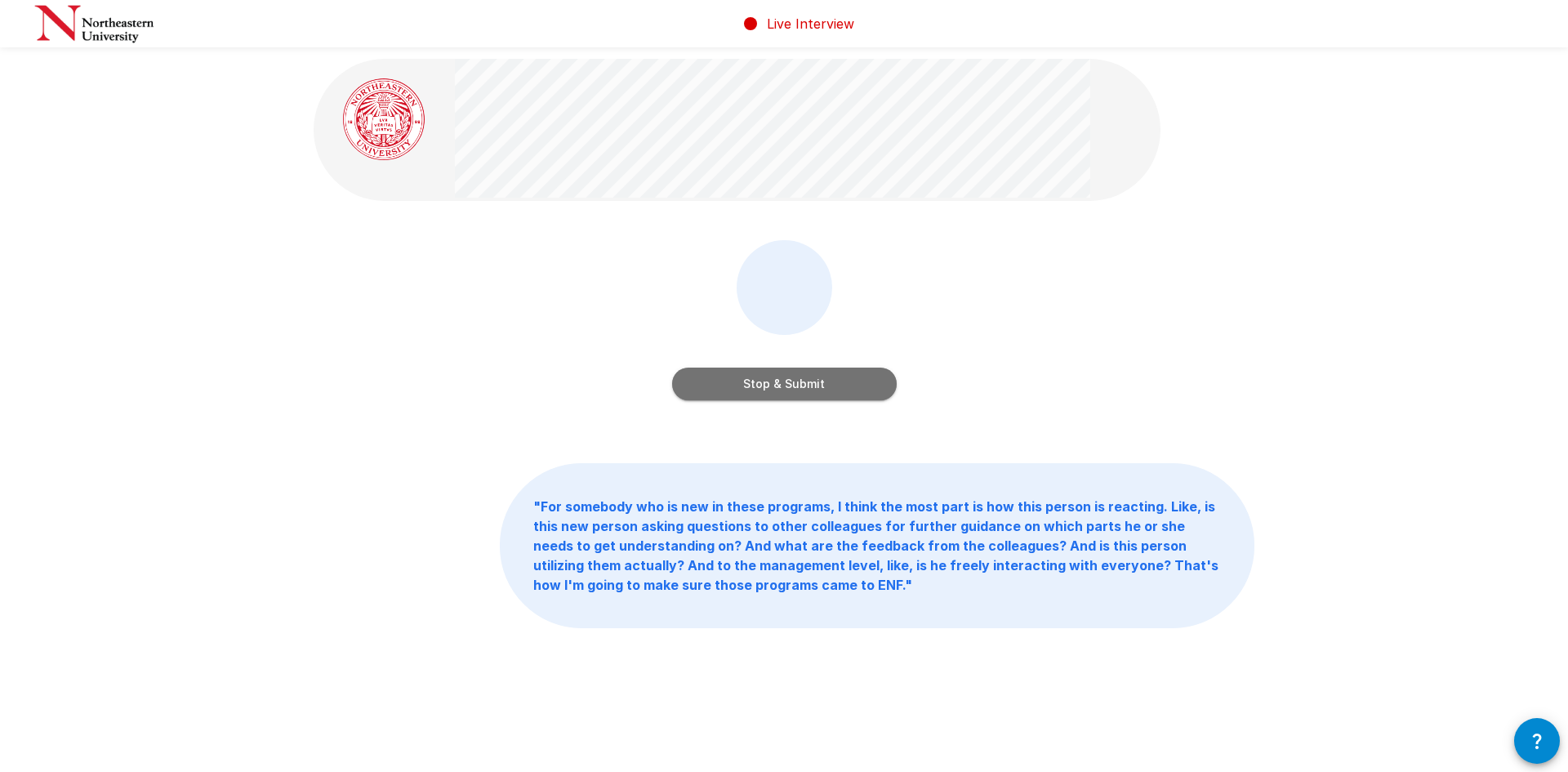
click at [770, 384] on button "Stop & Submit" at bounding box center [784, 384] width 225 height 33
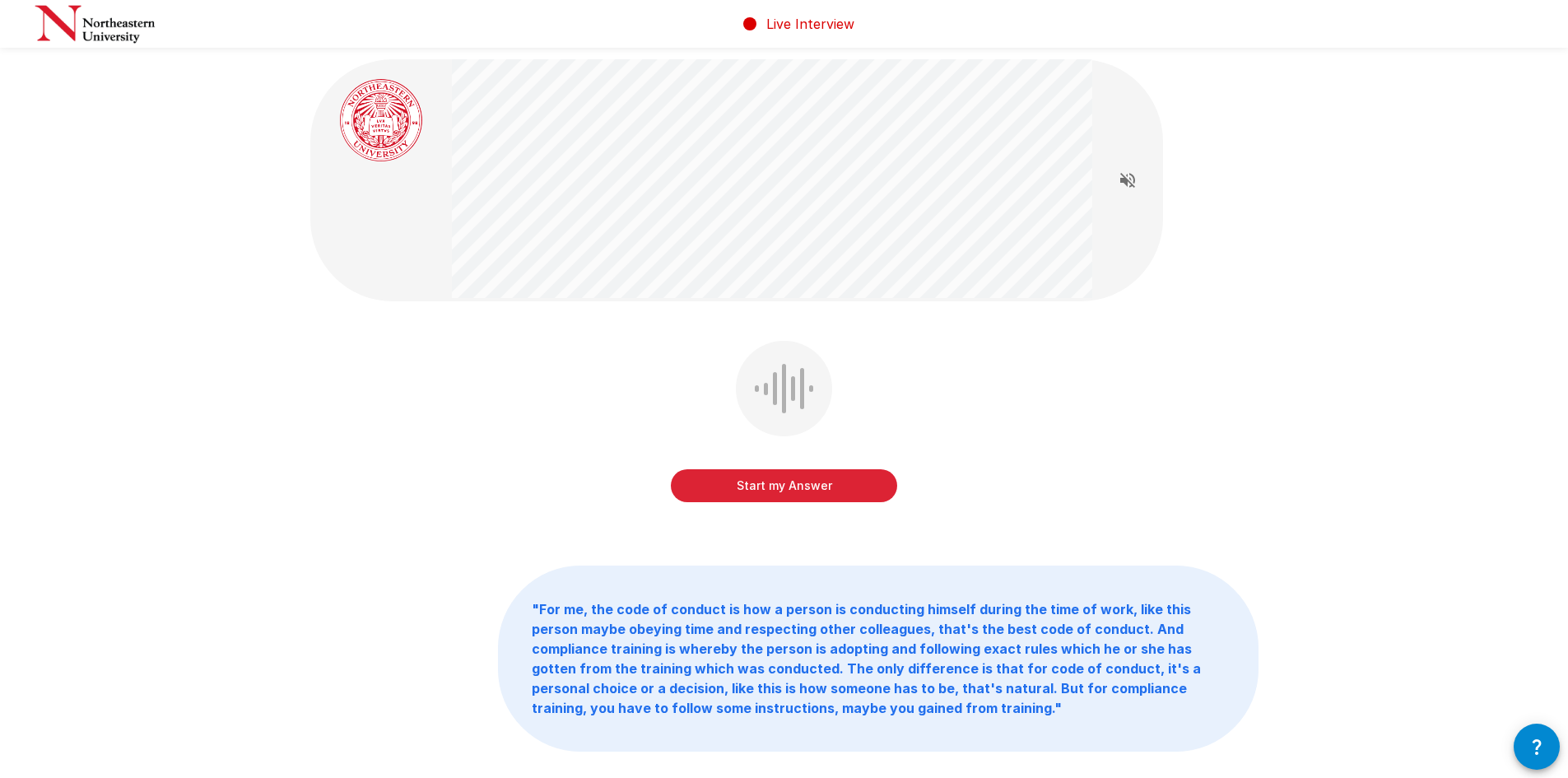
click at [770, 486] on button "Start my Answer" at bounding box center [783, 486] width 226 height 33
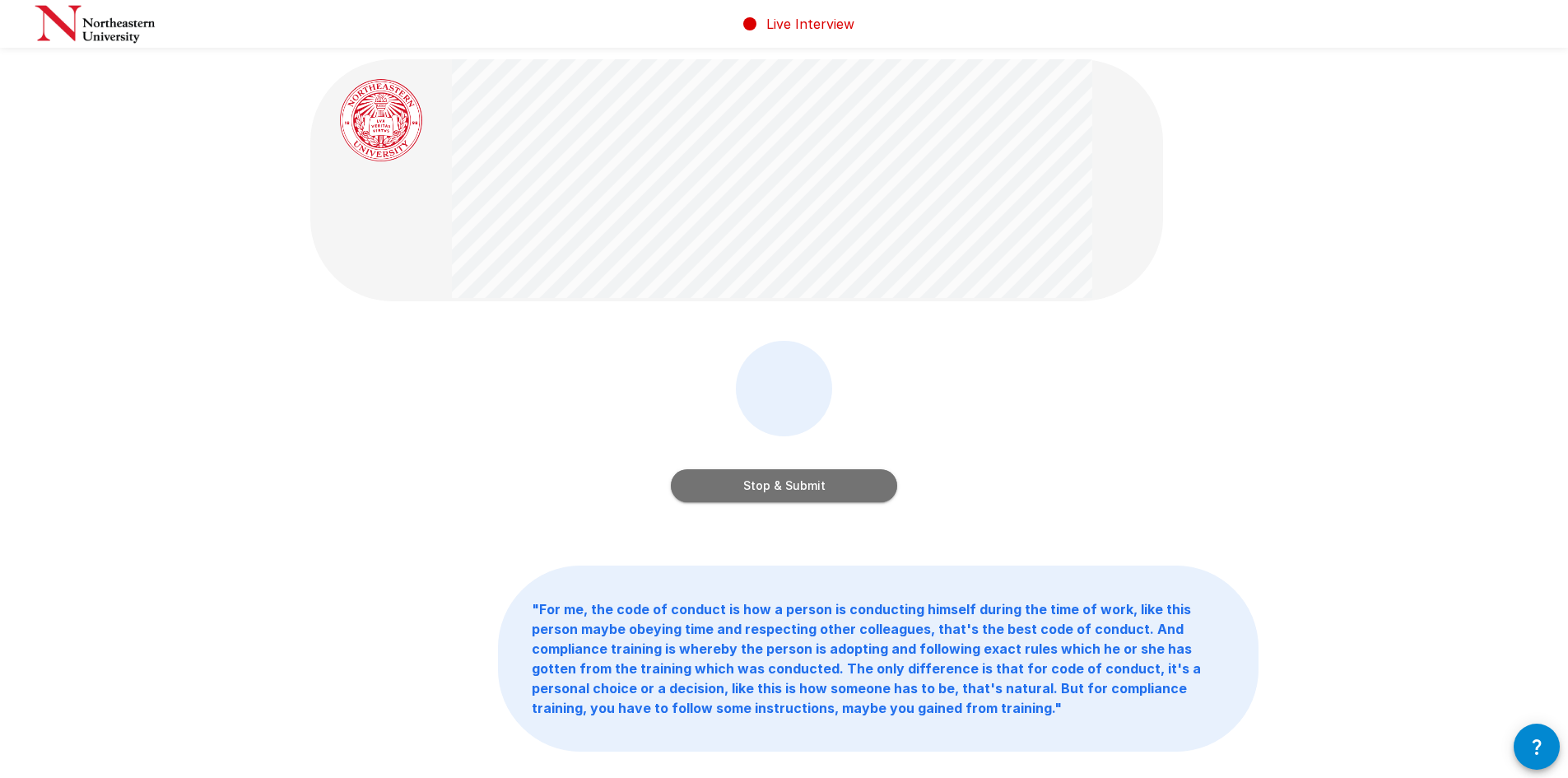
click at [777, 489] on button "Stop & Submit" at bounding box center [783, 486] width 226 height 33
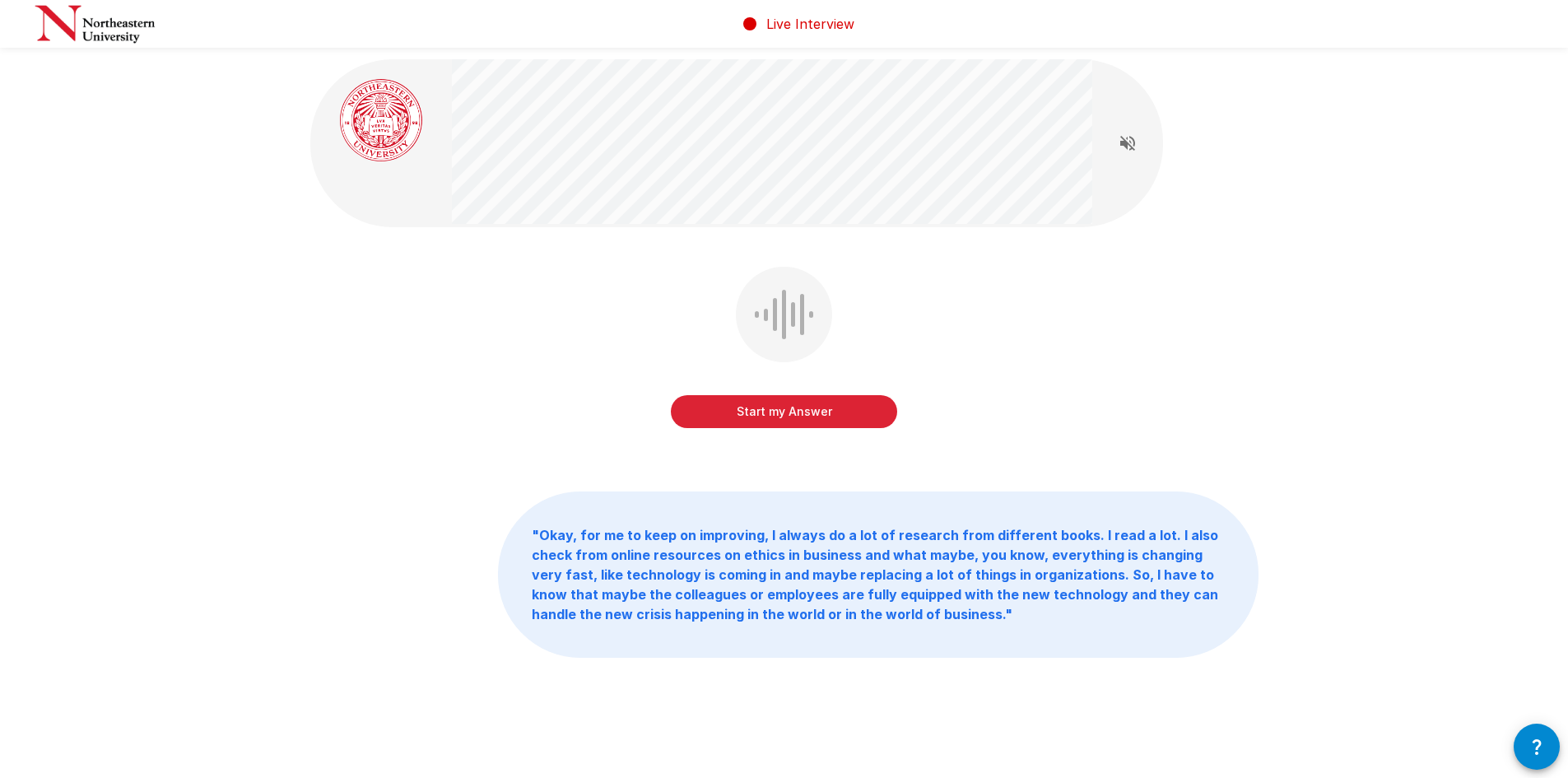
click at [782, 416] on button "Start my Answer" at bounding box center [783, 412] width 226 height 33
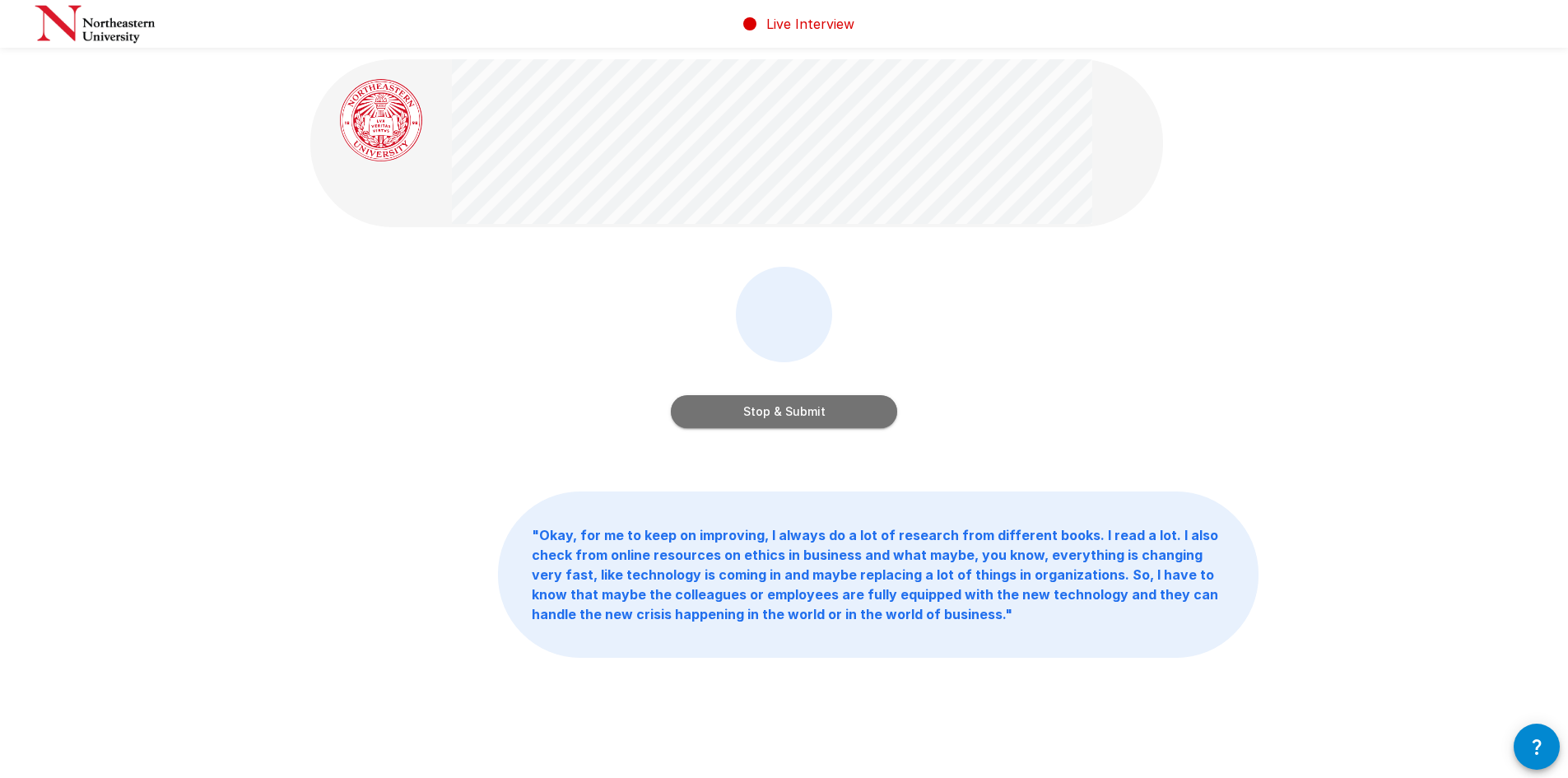
click at [781, 417] on button "Stop & Submit" at bounding box center [783, 412] width 226 height 33
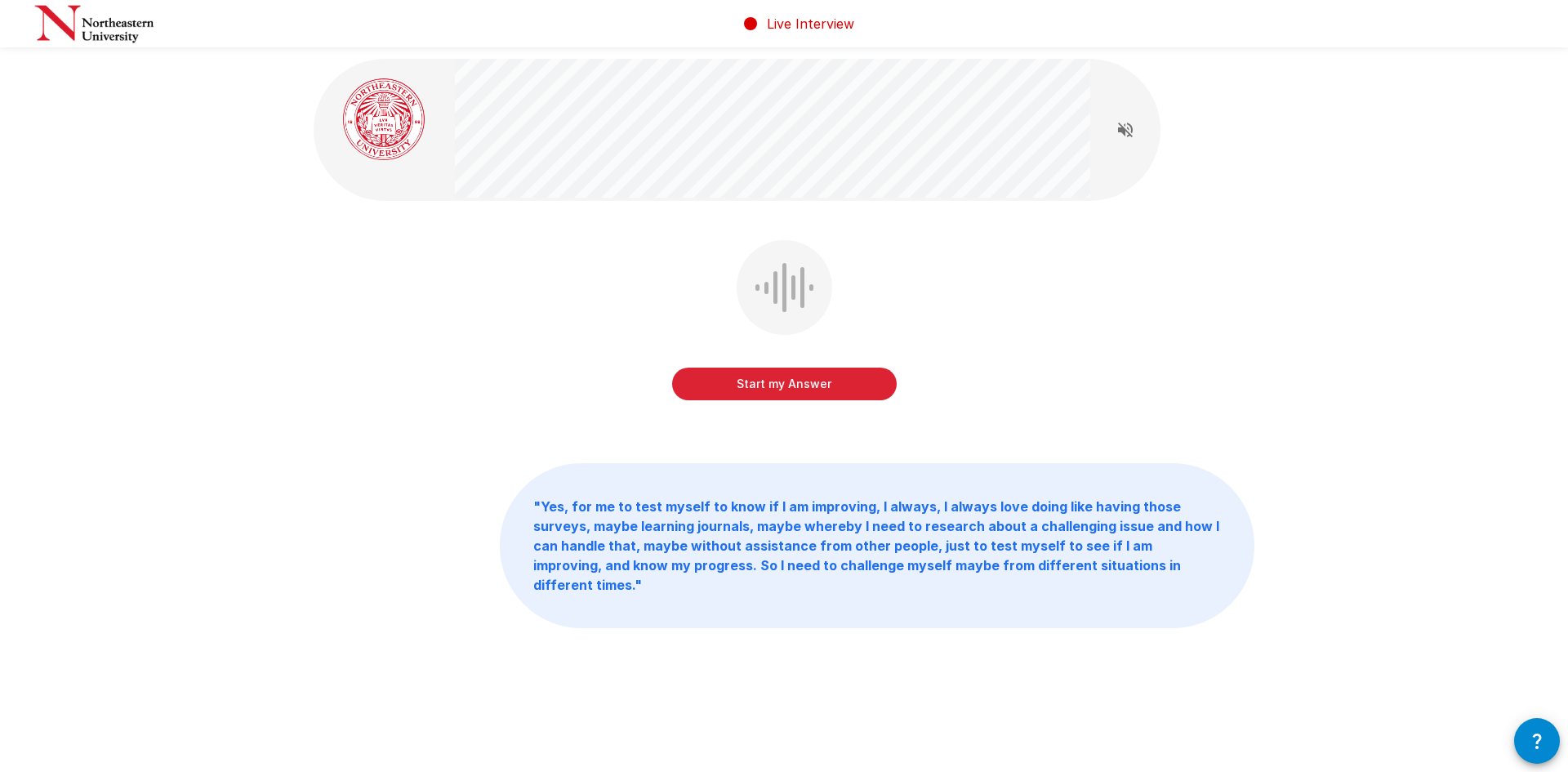
click at [774, 386] on button "Start my Answer" at bounding box center [784, 384] width 225 height 33
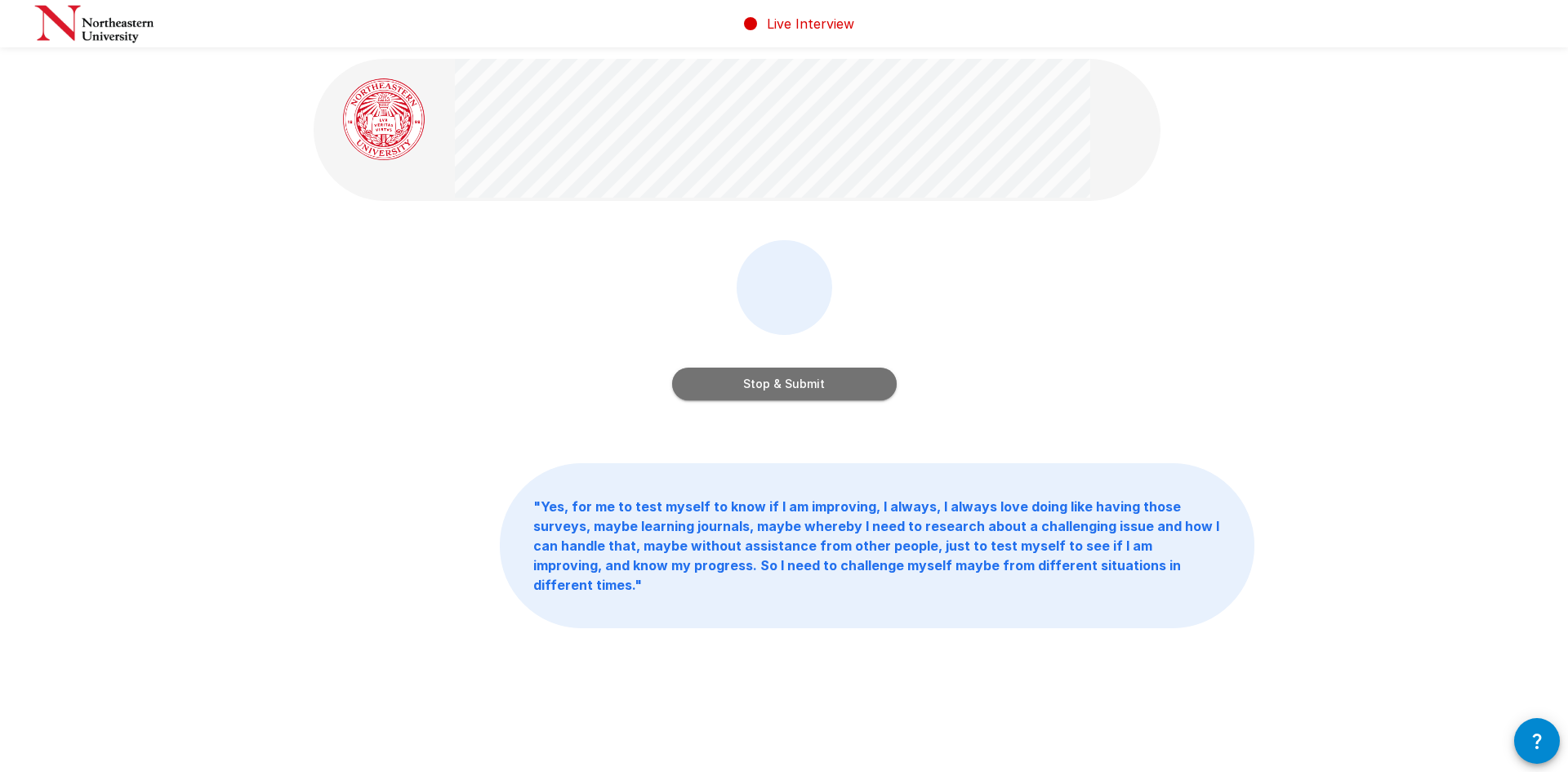
click at [775, 386] on button "Stop & Submit" at bounding box center [784, 384] width 225 height 33
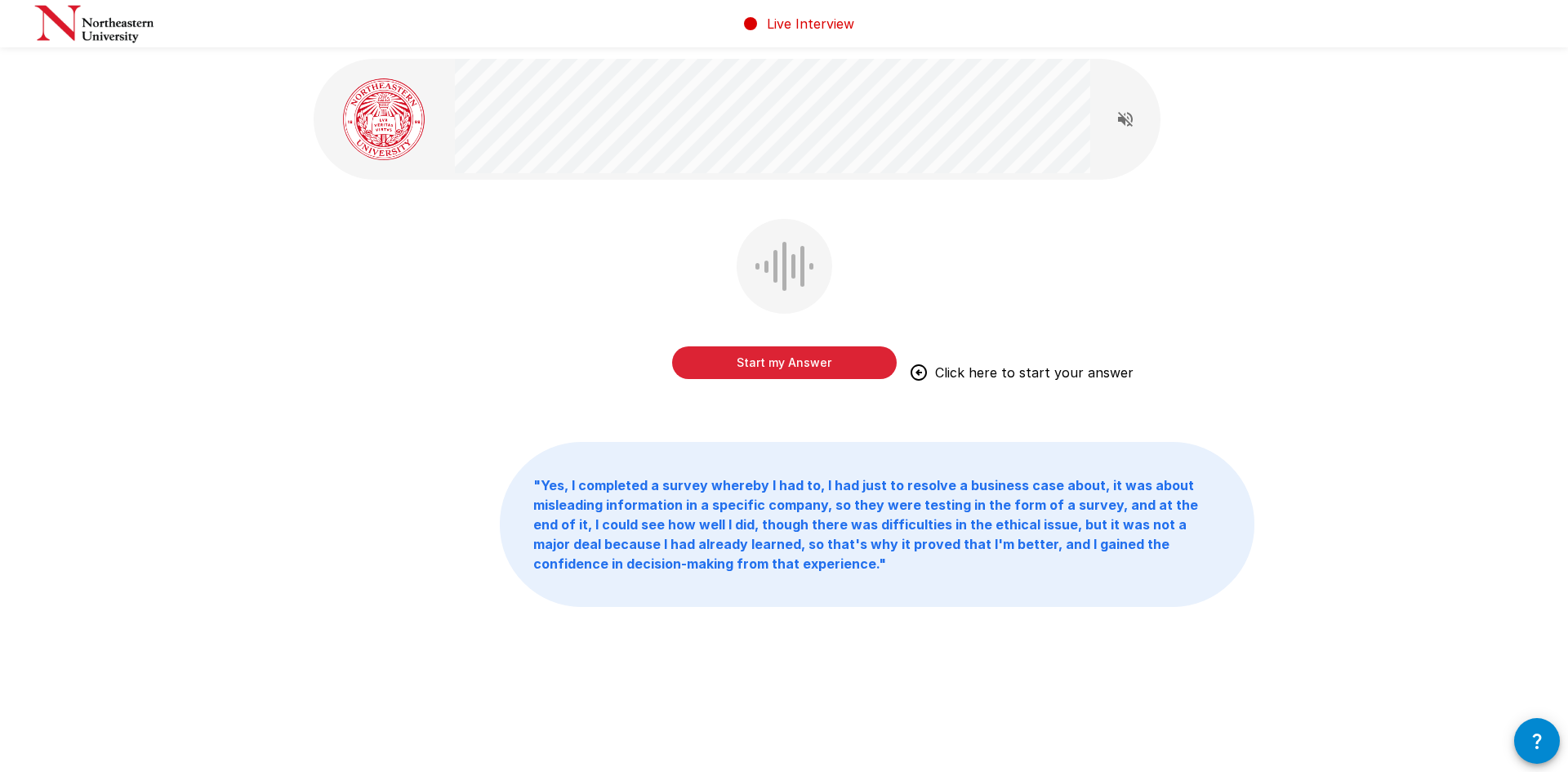
click at [779, 369] on button "Start my Answer" at bounding box center [784, 363] width 225 height 33
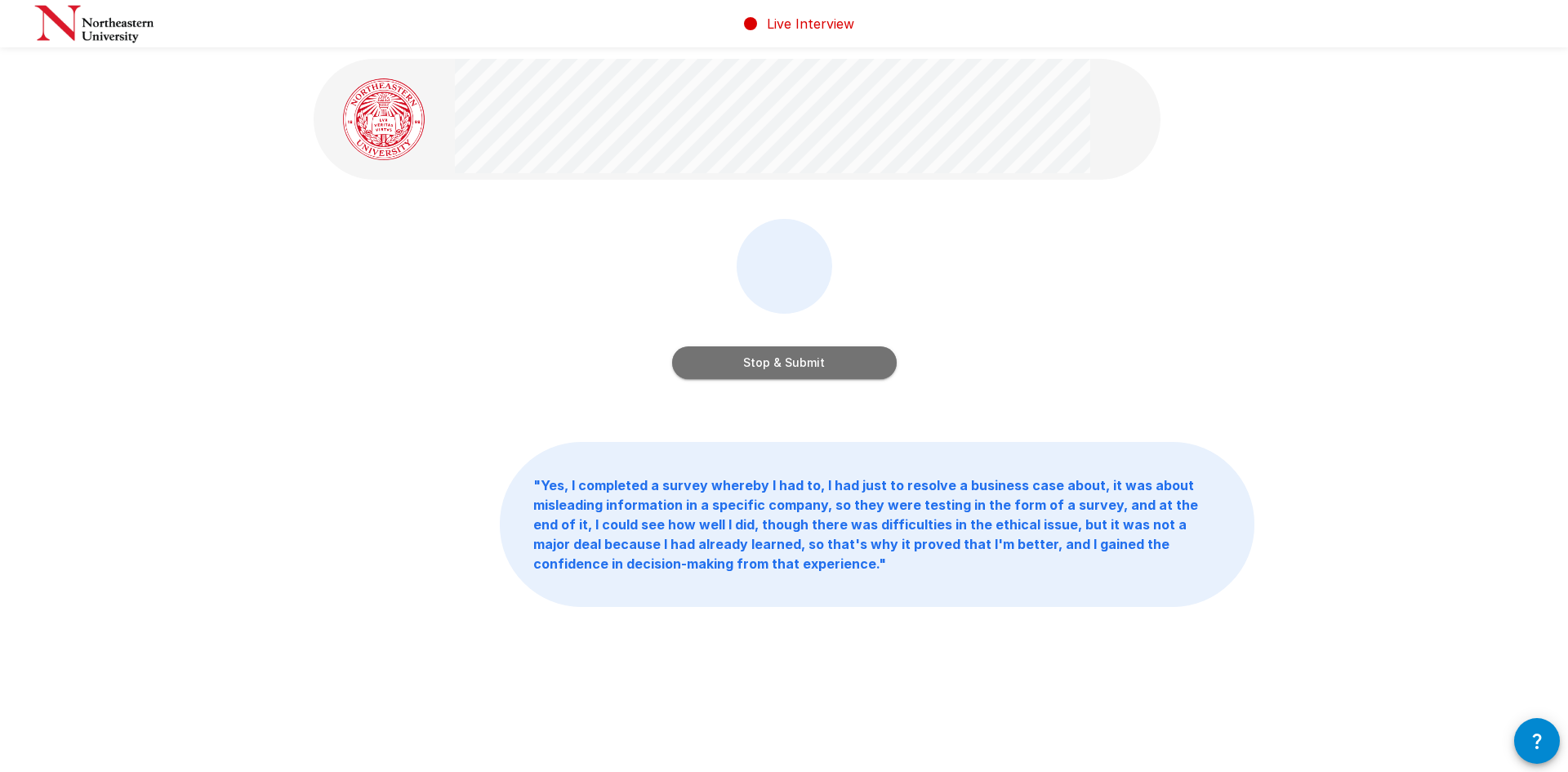
click at [789, 367] on button "Stop & Submit" at bounding box center [784, 363] width 225 height 33
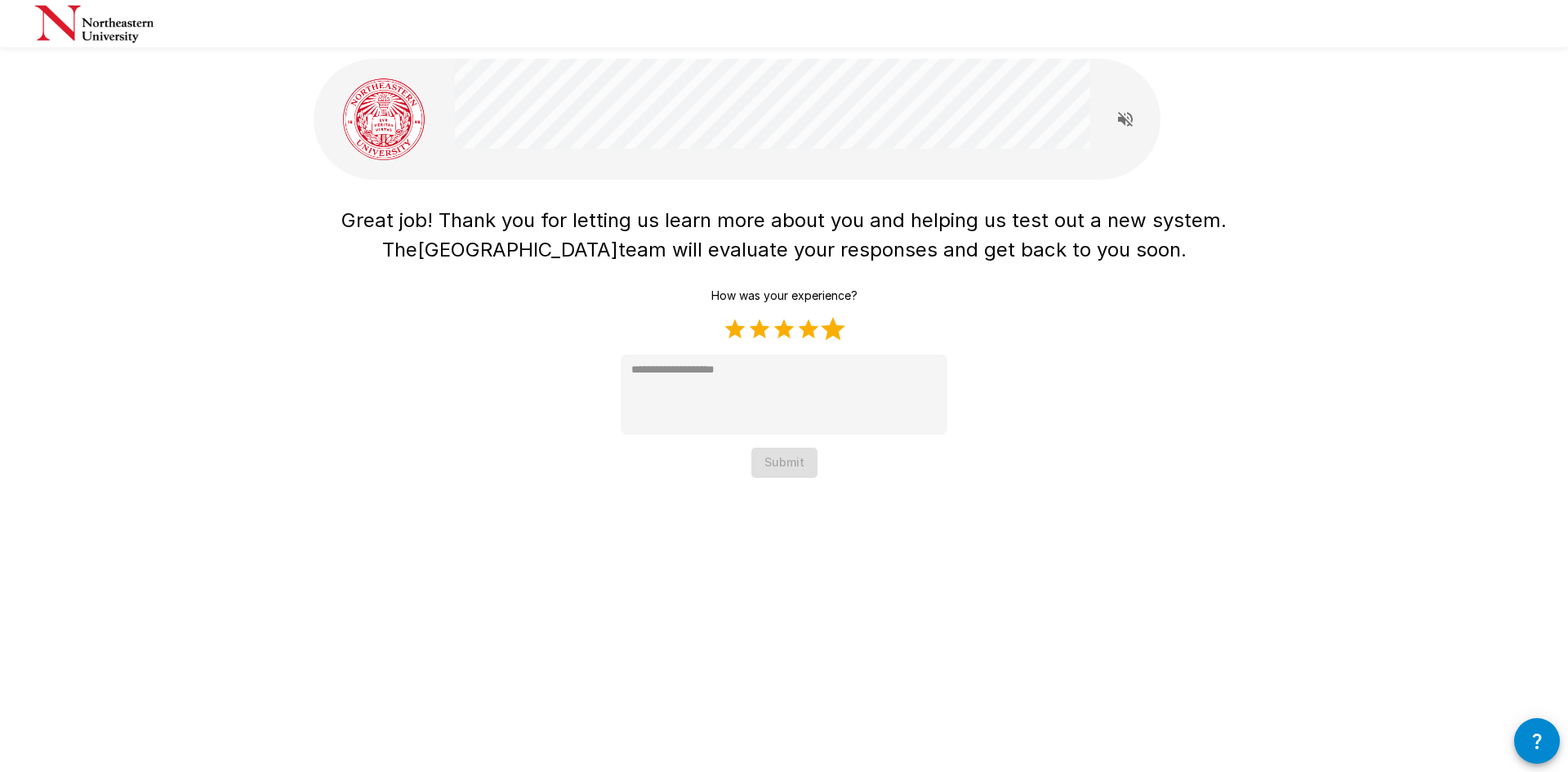
click at [833, 327] on label "5 Stars" at bounding box center [833, 329] width 24 height 24
type textarea "*"
click at [787, 469] on button "Submit" at bounding box center [784, 462] width 66 height 30
